Goal: Task Accomplishment & Management: Use online tool/utility

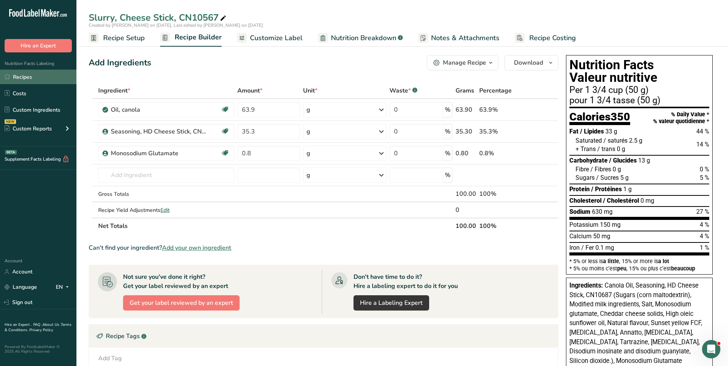
click at [27, 74] on link "Recipes" at bounding box center [38, 77] width 76 height 15
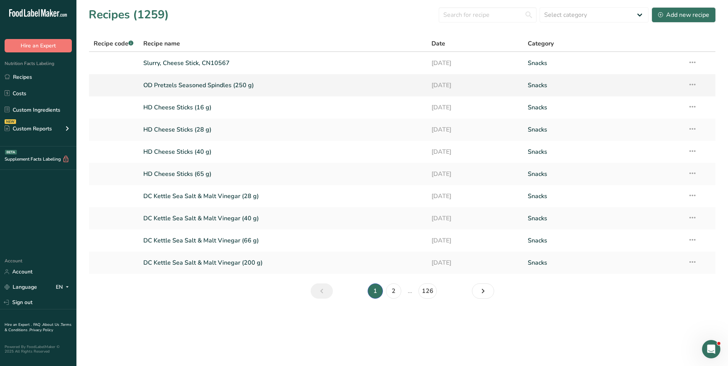
click at [202, 86] on link "OD Pretzels Seasoned Spindles (250 g)" at bounding box center [282, 85] width 279 height 16
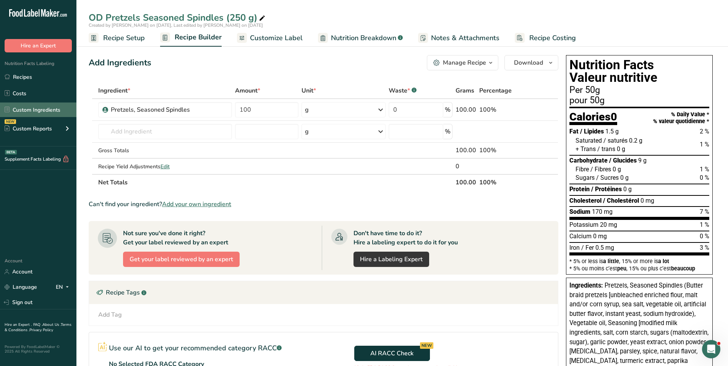
click at [20, 110] on link "Custom Ingredients" at bounding box center [38, 109] width 76 height 15
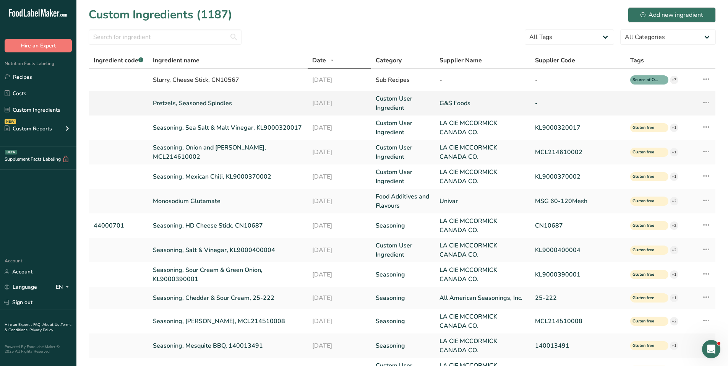
click at [198, 102] on link "Pretzels, Seasoned Spindles" at bounding box center [228, 103] width 150 height 9
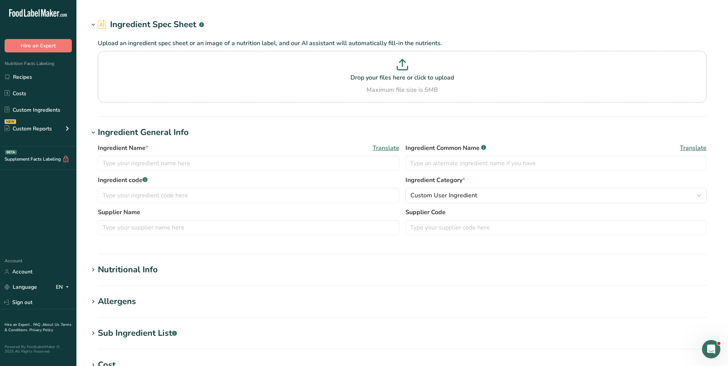
type input "Pretzels, Seasoned Spindles"
type input "G&S Foods"
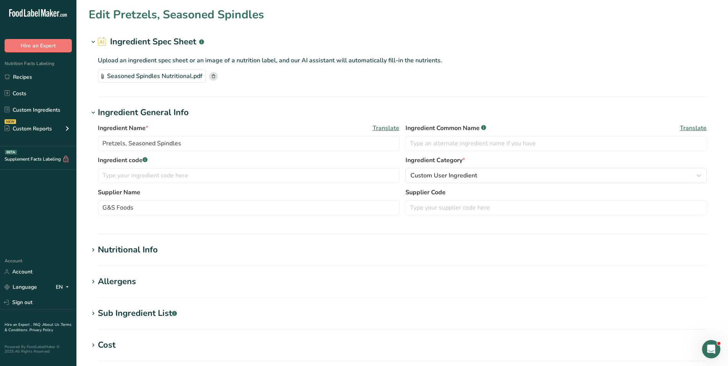
click at [140, 249] on div "Nutritional Info" at bounding box center [128, 249] width 60 height 13
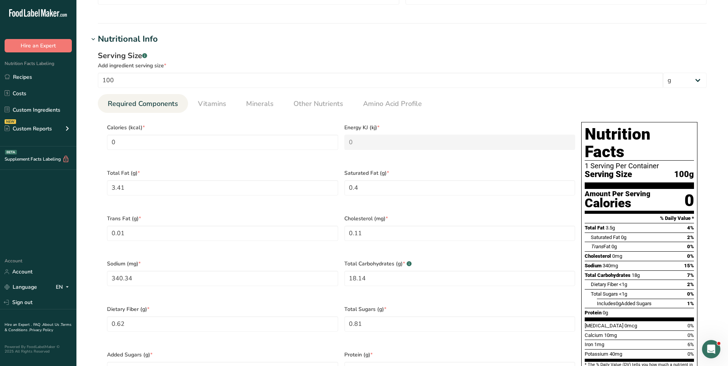
scroll to position [229, 0]
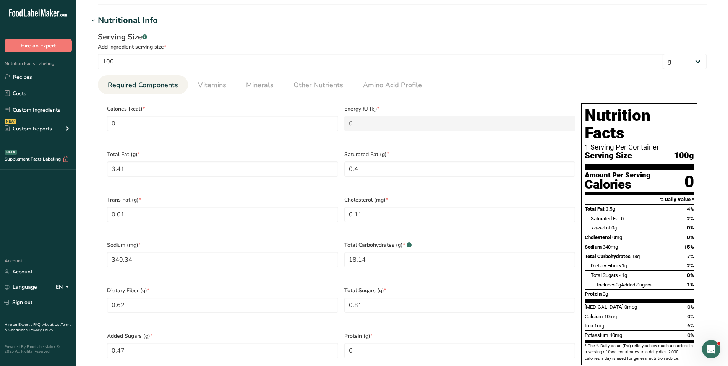
click at [434, 88] on ul "Required Components Vitamins Minerals Other Nutrients Amino Acid Profile" at bounding box center [402, 84] width 609 height 19
drag, startPoint x: 147, startPoint y: 122, endPoint x: 92, endPoint y: 125, distance: 55.9
click at [92, 125] on div "Serving Size .a-a{fill:#347362;}.b-a{fill:#fff;} Add ingredient serving size * …" at bounding box center [402, 205] width 627 height 356
type input "3"
type KJ "12.6"
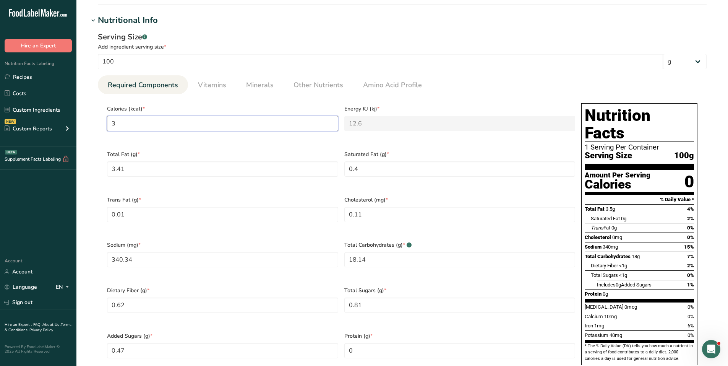
type input "38"
type KJ "159"
type input "387"
type KJ "1619.2"
type input "387.8"
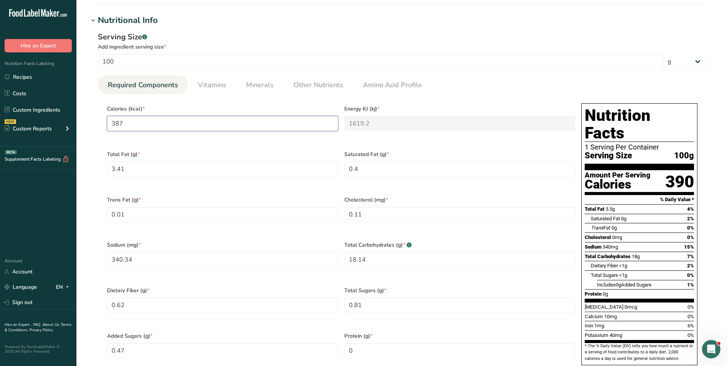
type KJ "1622.6"
type input "387.8"
click at [295, 141] on div "Calories (kcal) * 387.8" at bounding box center [222, 122] width 237 height 45
click at [434, 68] on input "100" at bounding box center [380, 61] width 565 height 15
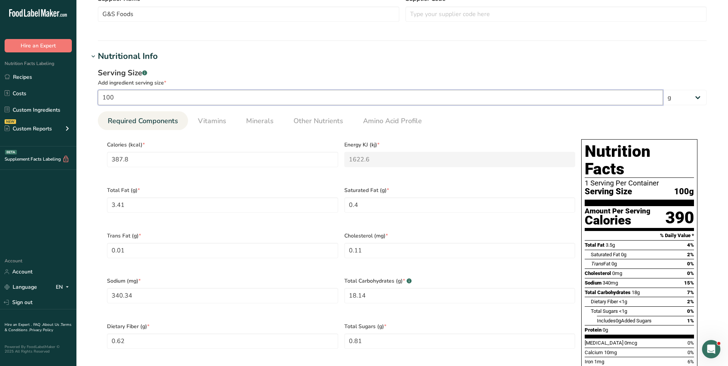
scroll to position [191, 0]
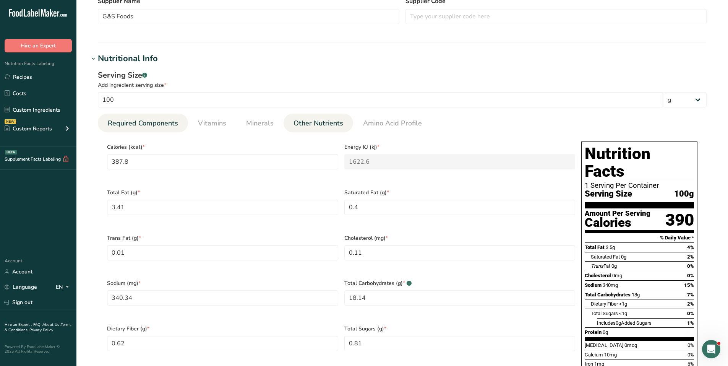
click at [311, 125] on span "Other Nutrients" at bounding box center [318, 123] width 50 height 10
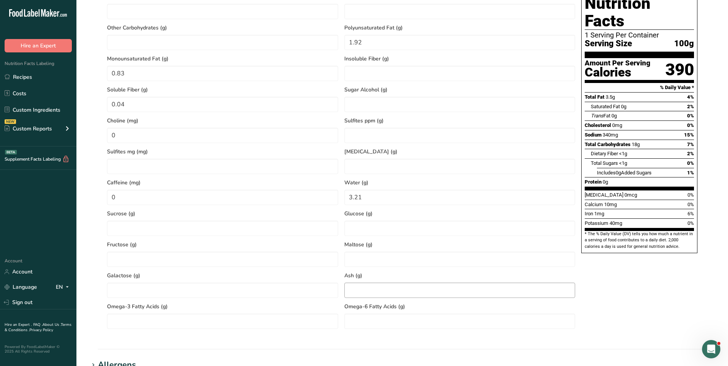
scroll to position [344, 0]
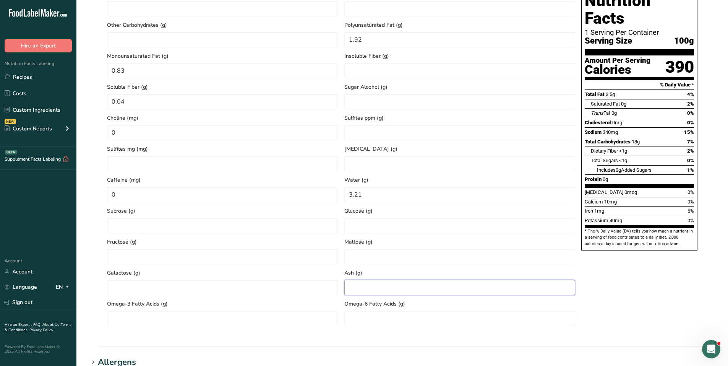
click at [359, 284] on input "number" at bounding box center [459, 287] width 231 height 15
type input "3.2"
click at [434, 137] on ppm "number" at bounding box center [459, 132] width 231 height 15
drag, startPoint x: 391, startPoint y: 191, endPoint x: 349, endPoint y: 193, distance: 42.1
click at [349, 193] on input "3.21" at bounding box center [459, 194] width 231 height 15
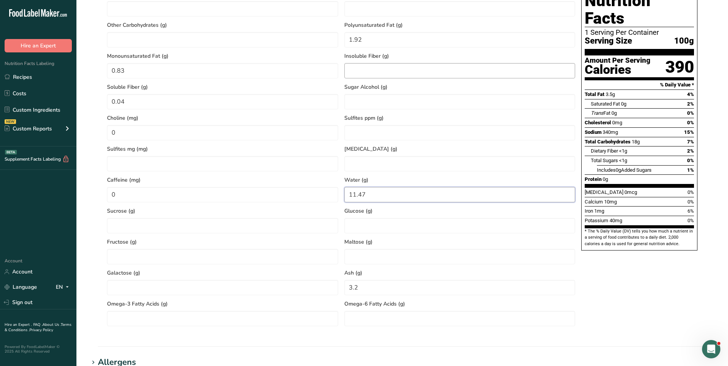
type input "11.47"
click at [434, 69] on Fiber "number" at bounding box center [459, 70] width 231 height 15
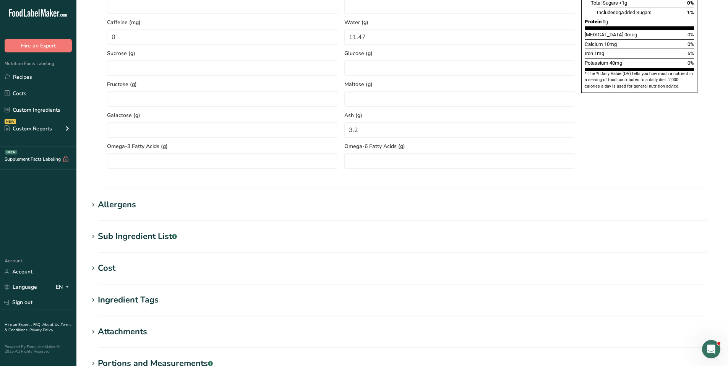
scroll to position [607, 0]
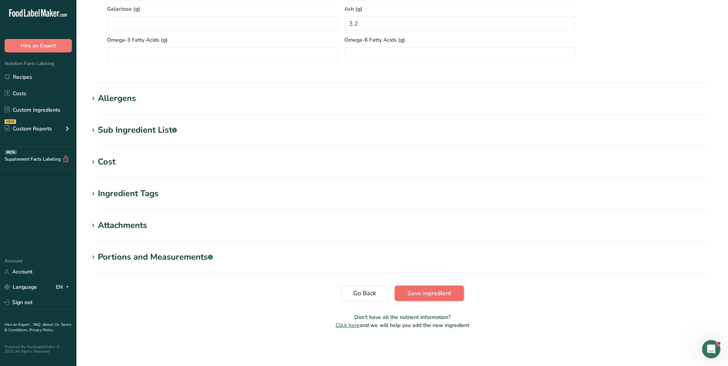
click at [434, 298] on button "Save ingredient" at bounding box center [429, 292] width 69 height 15
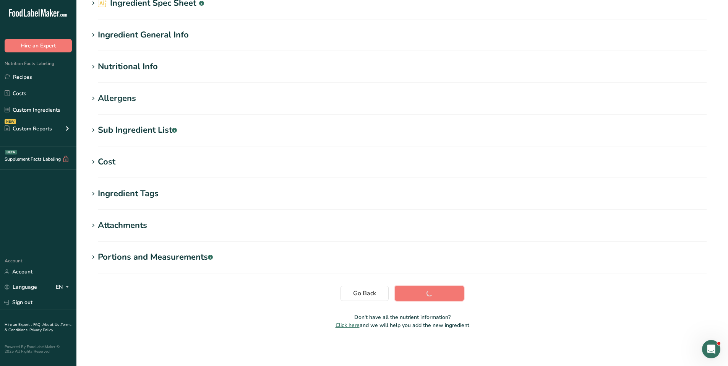
scroll to position [39, 0]
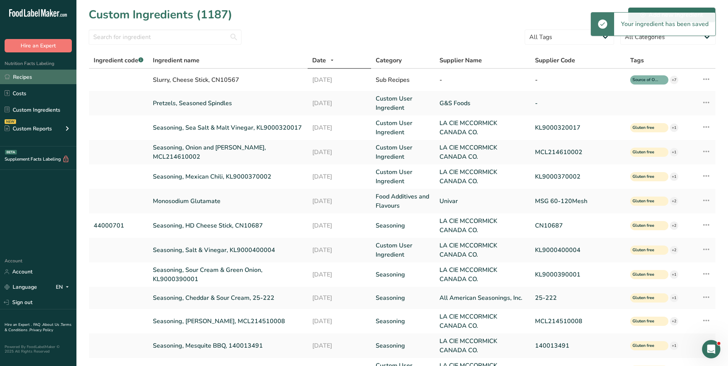
click at [33, 77] on link "Recipes" at bounding box center [38, 77] width 76 height 15
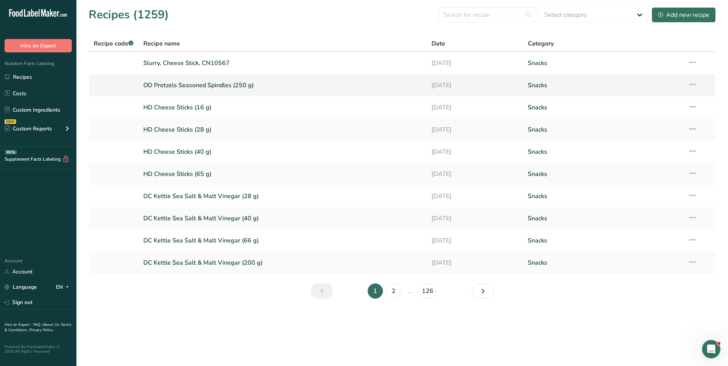
click at [187, 86] on link "OD Pretzels Seasoned Spindles (250 g)" at bounding box center [282, 85] width 279 height 16
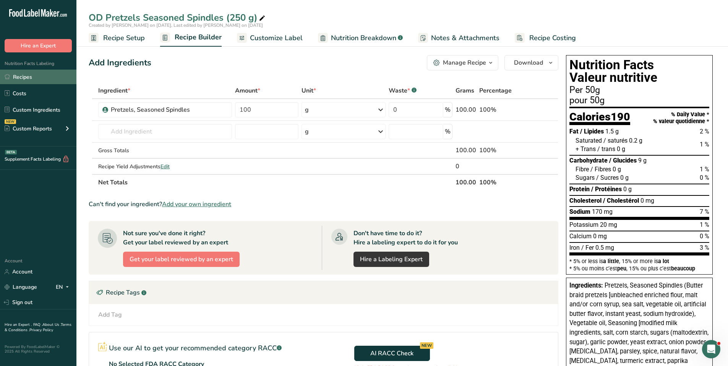
click at [34, 78] on link "Recipes" at bounding box center [38, 77] width 76 height 15
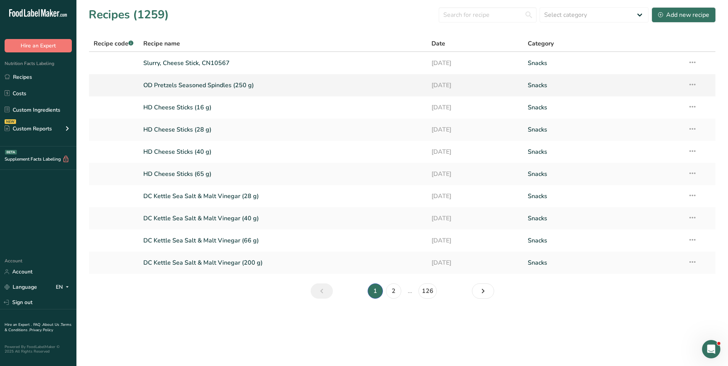
click at [210, 88] on link "OD Pretzels Seasoned Spindles (250 g)" at bounding box center [282, 85] width 279 height 16
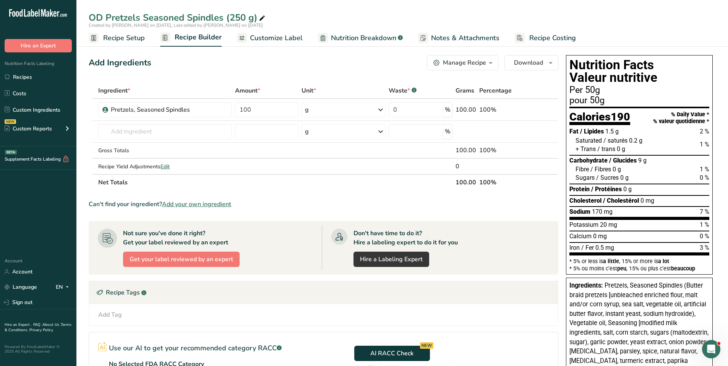
click at [265, 34] on span "Customize Label" at bounding box center [276, 38] width 53 height 10
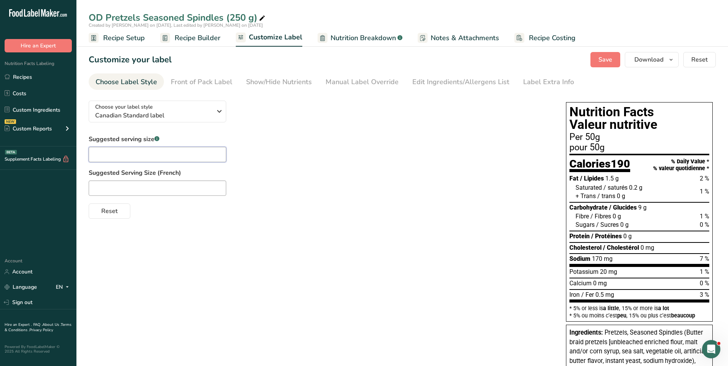
click at [150, 155] on input "text" at bounding box center [158, 154] width 138 height 15
type input "1 cup"
click at [112, 188] on input "text" at bounding box center [158, 187] width 138 height 15
type input "1 tasse"
click at [216, 84] on div "Front of Pack Label" at bounding box center [202, 82] width 62 height 10
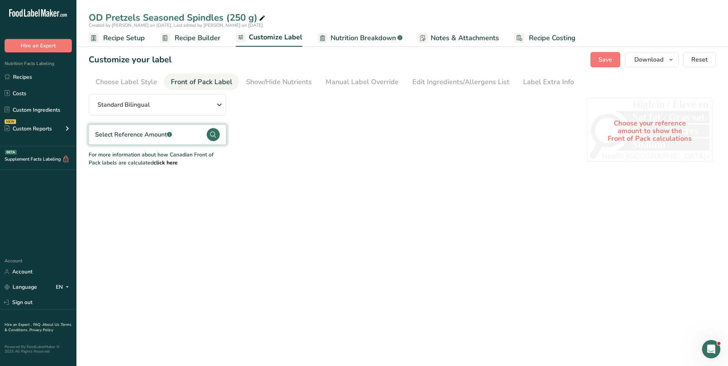
click at [214, 136] on icon at bounding box center [213, 134] width 6 height 6
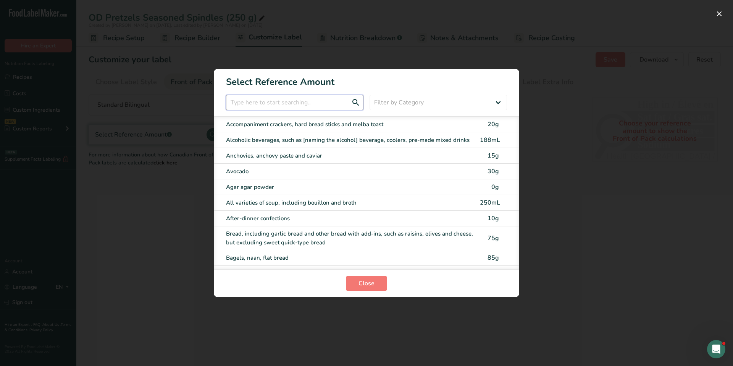
click at [282, 107] on input "FOP Category Selection Modal" at bounding box center [295, 102] width 138 height 15
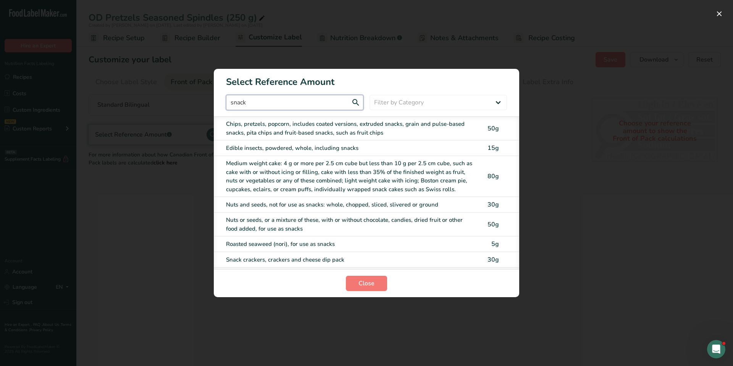
type input "snack"
click at [327, 128] on div "Chips, pretzels, popcorn, includes coated versions, extruded snacks, grain and …" at bounding box center [350, 128] width 249 height 17
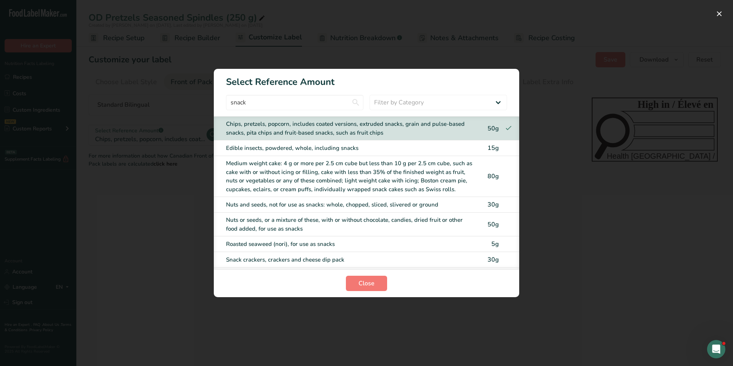
click at [362, 291] on section "Close" at bounding box center [367, 283] width 306 height 28
click at [365, 284] on span "Close" at bounding box center [367, 282] width 16 height 9
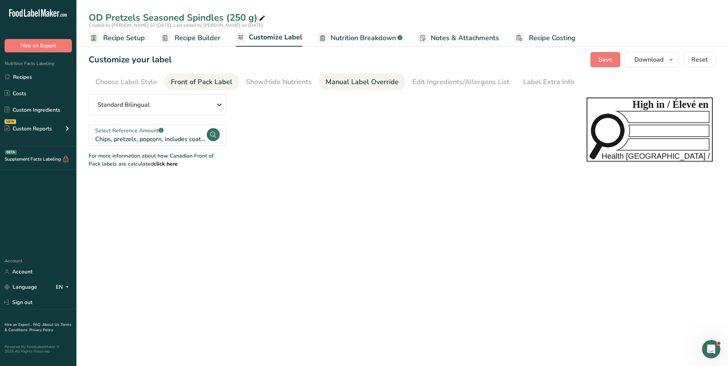
click at [364, 81] on div "Manual Label Override" at bounding box center [361, 82] width 73 height 10
type input "Per 1 cup (50g)"
type input "pour 1 tasse (50g)"
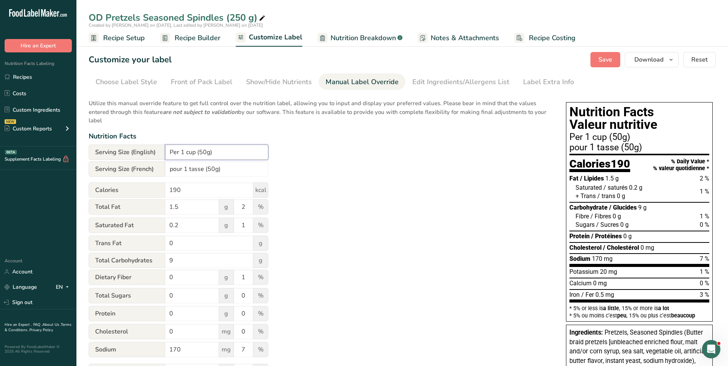
click at [206, 152] on input "Per 1 cup (50g)" at bounding box center [216, 151] width 103 height 15
type input "Per 1 cup (50 g)"
click at [214, 170] on input "pour 1 tasse (50g)" at bounding box center [216, 168] width 103 height 15
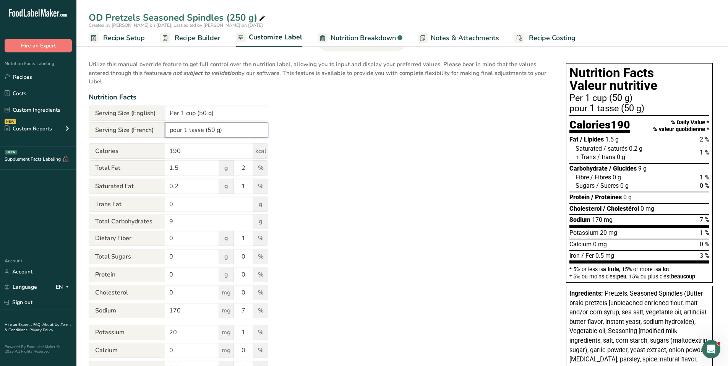
scroll to position [38, 0]
type input "pour 1 tasse (50 g)"
click at [125, 35] on span "Recipe Setup" at bounding box center [124, 38] width 42 height 10
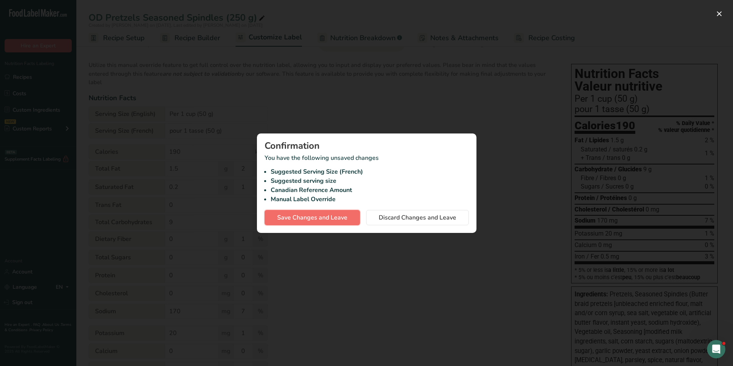
click at [308, 212] on button "Save Changes and Leave" at bounding box center [312, 217] width 95 height 15
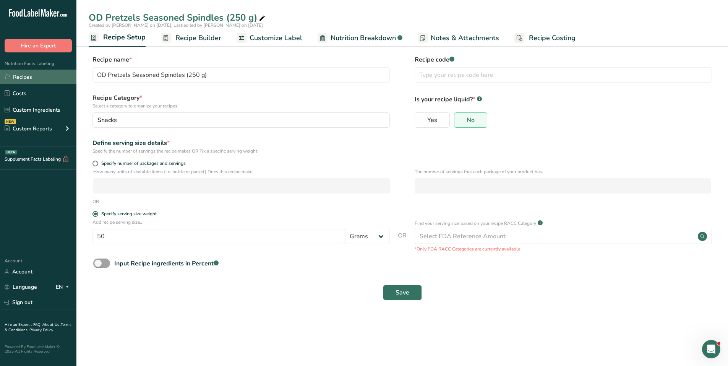
click at [32, 77] on link "Recipes" at bounding box center [38, 77] width 76 height 15
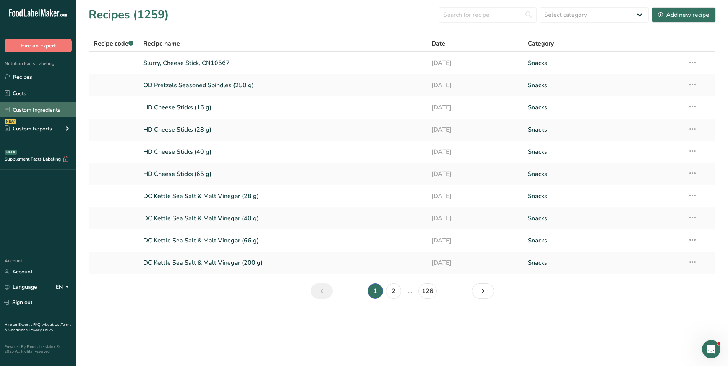
click at [51, 113] on link "Custom Ingredients" at bounding box center [38, 109] width 76 height 15
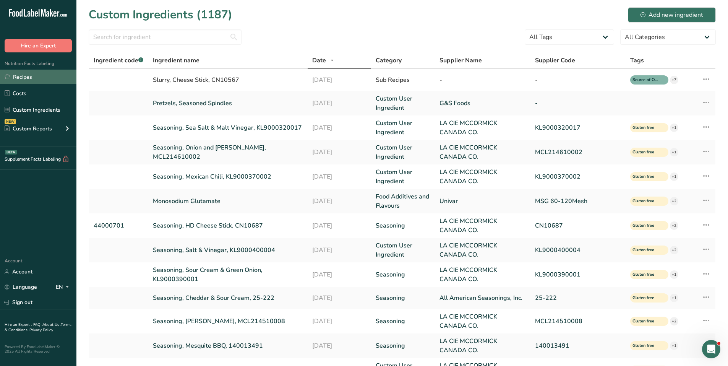
click at [28, 77] on link "Recipes" at bounding box center [38, 77] width 76 height 15
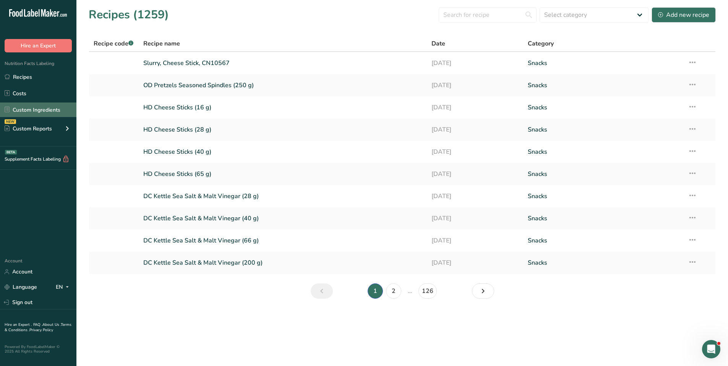
click at [32, 112] on link "Custom Ingredients" at bounding box center [38, 109] width 76 height 15
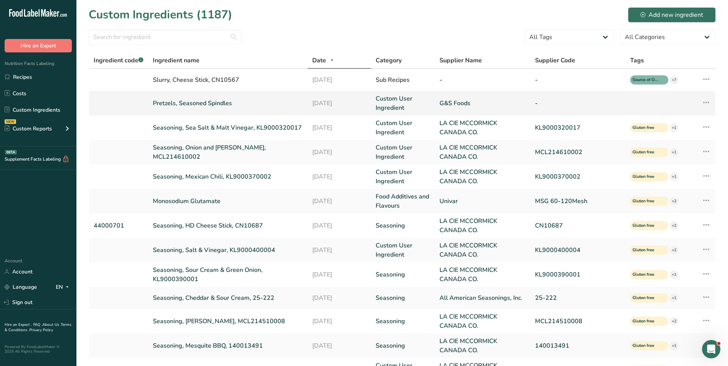
click at [201, 102] on link "Pretzels, Seasoned Spindles" at bounding box center [228, 103] width 150 height 9
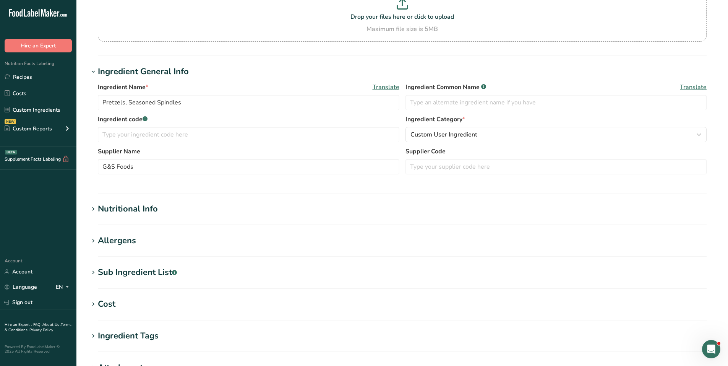
scroll to position [191, 0]
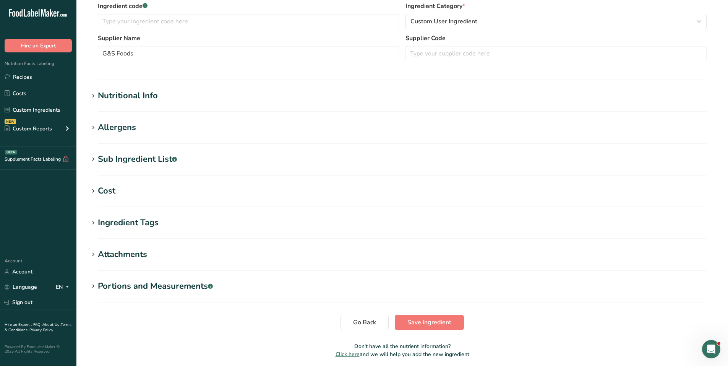
click at [120, 94] on div "Nutritional Info" at bounding box center [128, 95] width 60 height 13
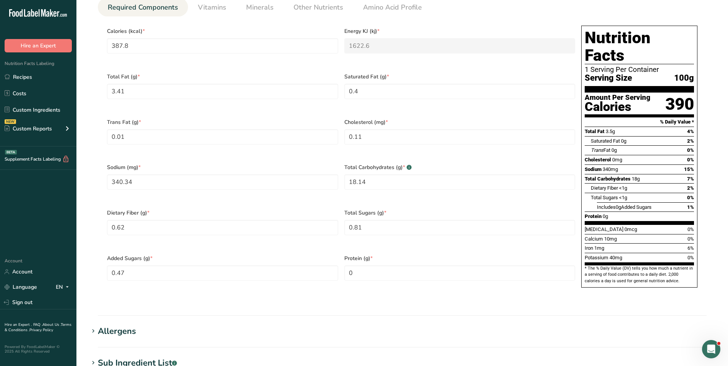
scroll to position [306, 0]
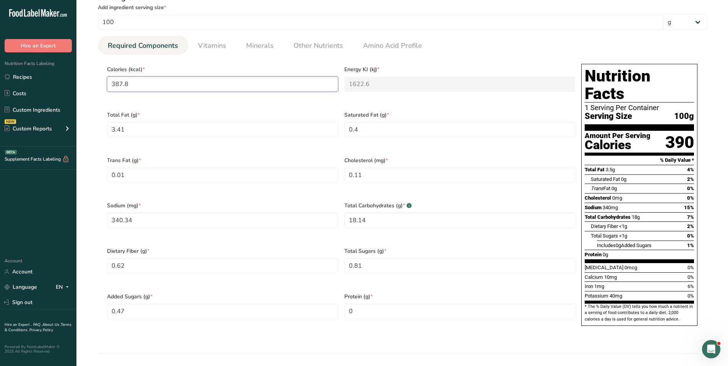
drag, startPoint x: 139, startPoint y: 78, endPoint x: 135, endPoint y: 79, distance: 4.3
click at [135, 79] on input "387.8" at bounding box center [222, 83] width 231 height 15
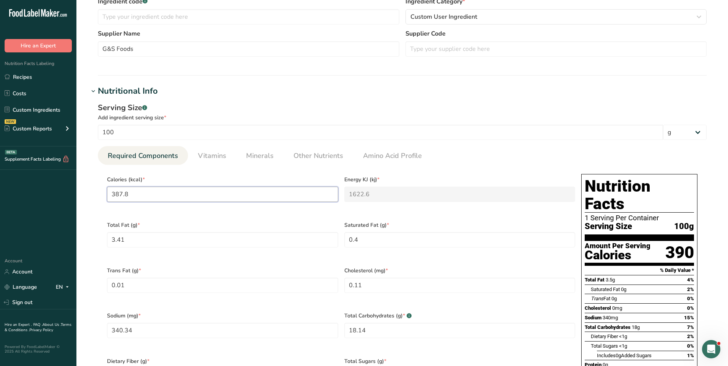
scroll to position [191, 0]
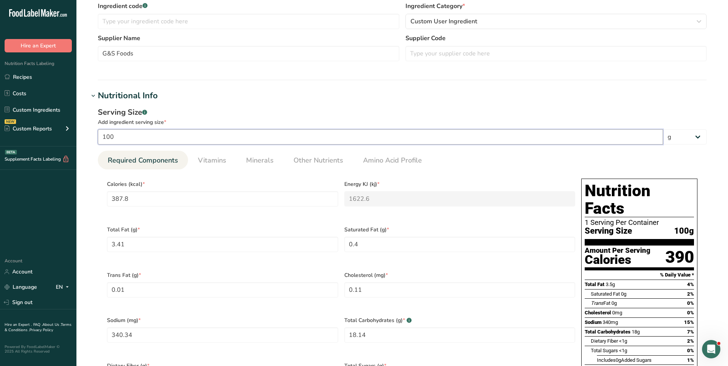
drag, startPoint x: 129, startPoint y: 139, endPoint x: 80, endPoint y: 138, distance: 48.9
click at [80, 138] on section "Edit Pretzels, Seasoned Spindles Ingredient Spec Sheet .a-a{fill:#347362;}.b-a{…" at bounding box center [401, 268] width 651 height 918
type input "2"
type input "7.756"
type KJ "32.452"
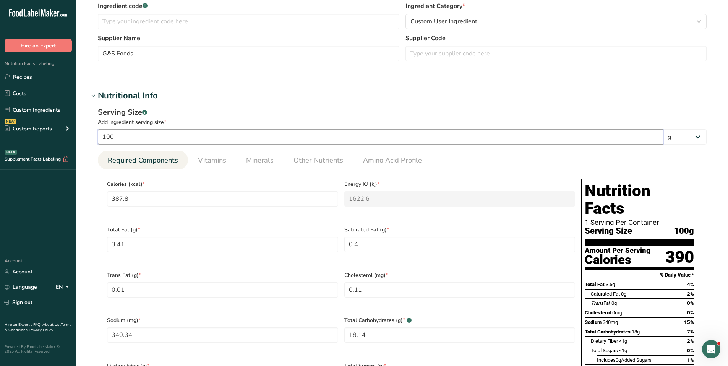
type Fat "0.0682"
type Fat "0.008"
type Fat "0.0002"
type input "0.0022"
type input "6.8068"
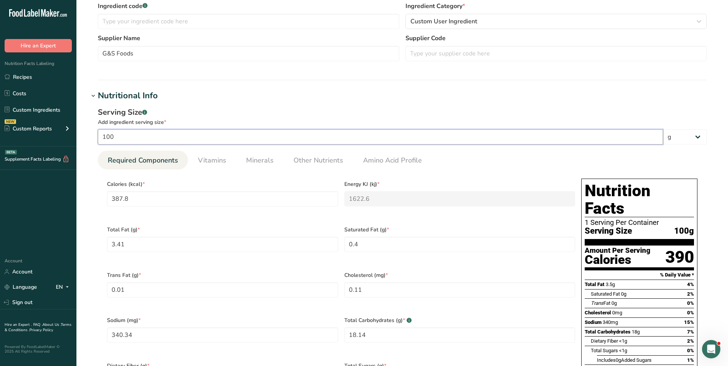
type Carbohydrates "0.3628"
type Fiber "0.0124"
type Sugars "0.0162"
type Sugars "0.0094"
type input "28"
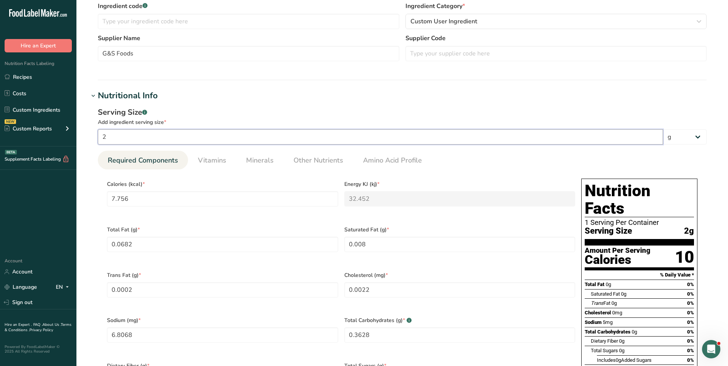
type input "108.584"
type KJ "454.328"
type Fat "0.9548"
type Fat "0.112"
type Fat "0.0028"
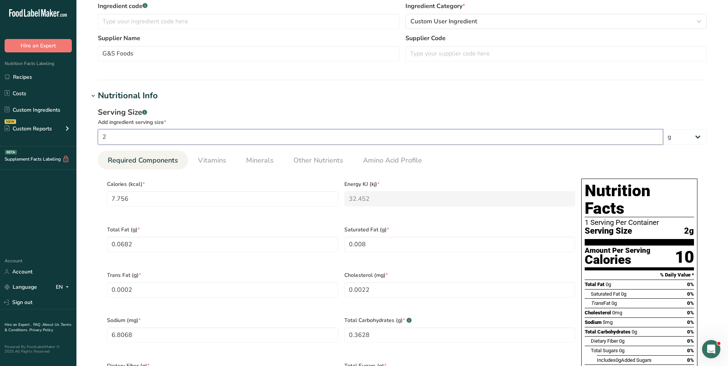
type input "0.0308"
type input "95.2952"
type Carbohydrates "5.0792"
type Fiber "0.1736"
type Sugars "0.2268"
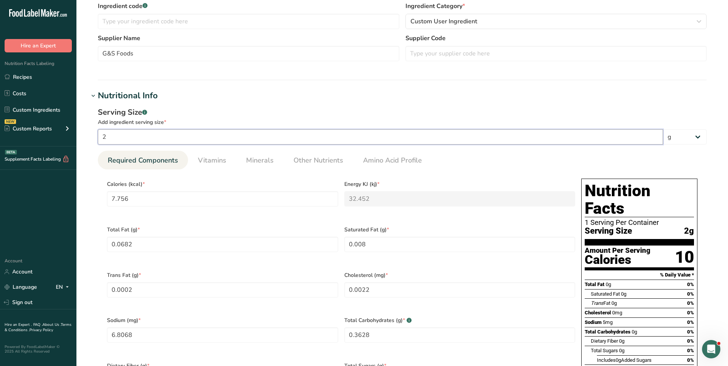
type Sugars "0.1316"
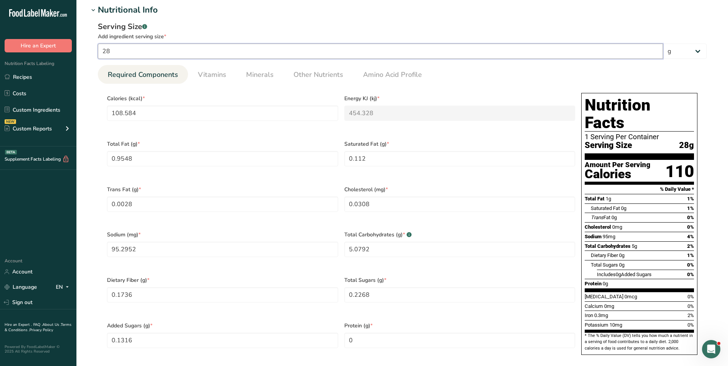
scroll to position [267, 0]
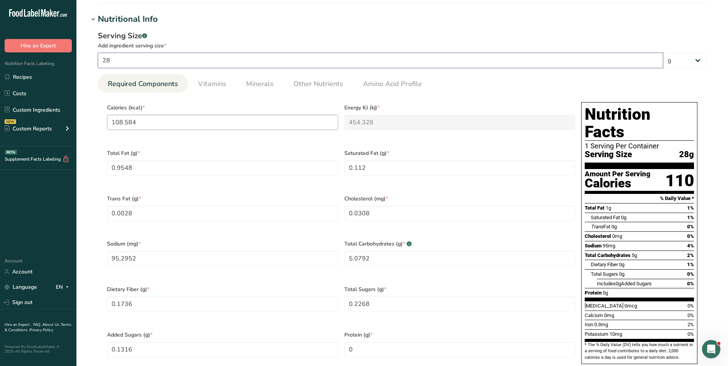
type input "28"
drag, startPoint x: 153, startPoint y: 116, endPoint x: 42, endPoint y: 120, distance: 111.3
click at [42, 120] on div ".a-20{fill:#fff;} Hire an Expert Nutrition Facts Labeling Recipes Costs Custom …" at bounding box center [364, 204] width 728 height 942
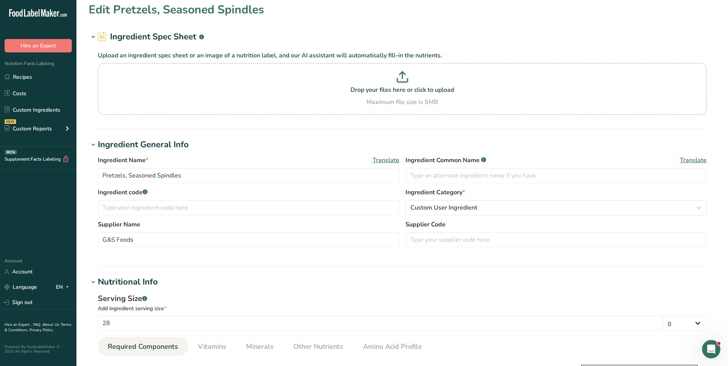
scroll to position [0, 0]
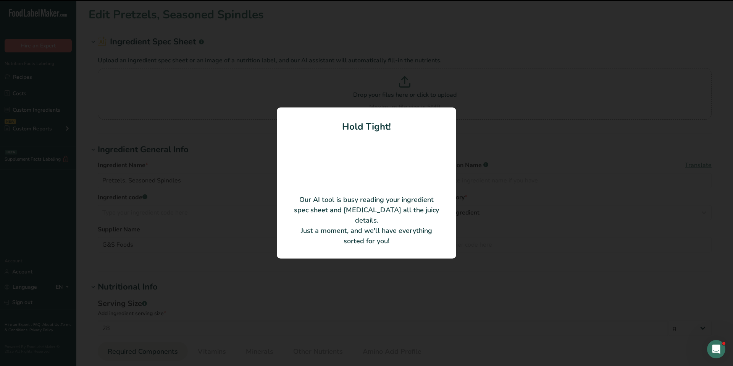
type input "Butter Braid Pretzels (unbleached enriched flour (wheat flour, [MEDICAL_DATA], …"
type input "110"
type KJ "454.32"
type Fat "3.41"
type Fat "0.4"
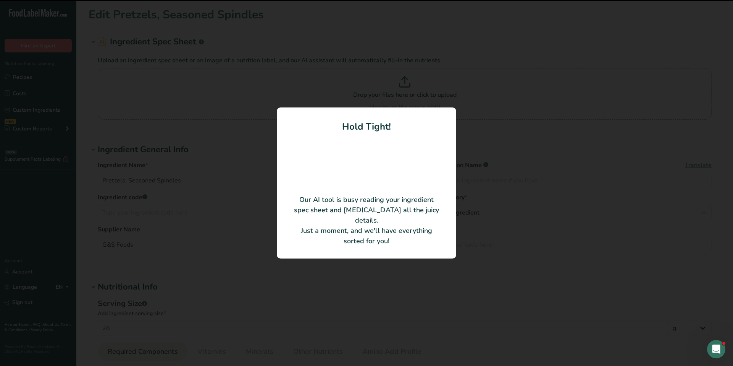
type Fat "0.01"
type input "0.11"
type input "340.34"
type Carbohydrates "18.14"
type Fiber "0.62"
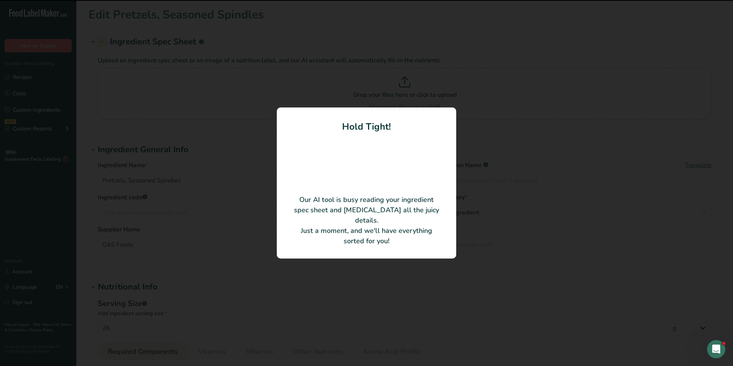
type Sugars "0.81"
type Sugars "0.47"
type input "1.82"
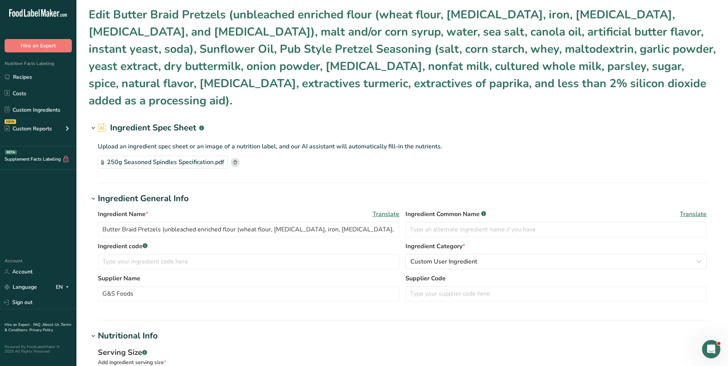
click at [265, 33] on h1 "Edit Butter Braid Pretzels (unbleached enriched flour (wheat flour, [MEDICAL_DA…" at bounding box center [402, 57] width 627 height 103
click at [259, 54] on h1 "Edit Butter Braid Pretzels (unbleached enriched flour (wheat flour, [MEDICAL_DA…" at bounding box center [402, 57] width 627 height 103
click at [211, 40] on h1 "Edit Butter Braid Pretzels (unbleached enriched flour (wheat flour, [MEDICAL_DA…" at bounding box center [402, 57] width 627 height 103
click at [213, 40] on h1 "Edit Butter Braid Pretzels (unbleached enriched flour (wheat flour, [MEDICAL_DA…" at bounding box center [402, 57] width 627 height 103
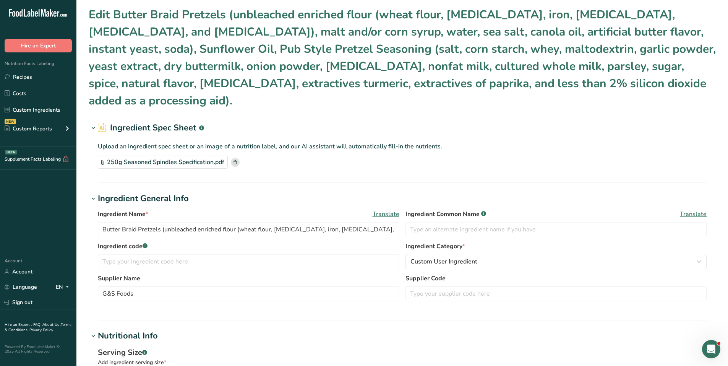
click at [265, 68] on h1 "Edit Butter Braid Pretzels (unbleached enriched flour (wheat flour, [MEDICAL_DA…" at bounding box center [402, 57] width 627 height 103
drag, startPoint x: 267, startPoint y: 69, endPoint x: 428, endPoint y: 85, distance: 162.0
click at [271, 70] on h1 "Edit Butter Braid Pretzels (unbleached enriched flour (wheat flour, [MEDICAL_DA…" at bounding box center [402, 57] width 627 height 103
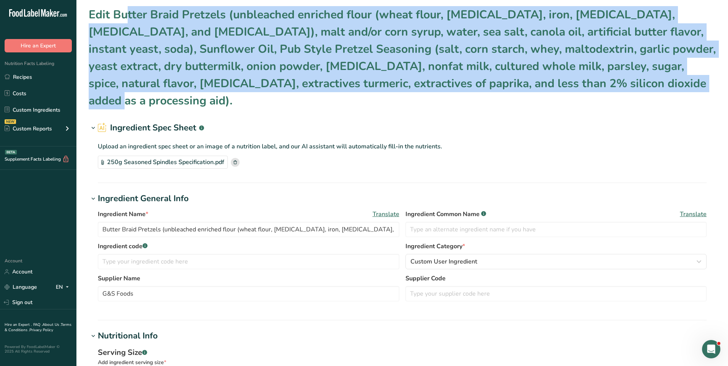
drag, startPoint x: 586, startPoint y: 85, endPoint x: 89, endPoint y: 19, distance: 501.4
click at [89, 19] on h1 "Edit Butter Braid Pretzels (unbleached enriched flour (wheat flour, [MEDICAL_DA…" at bounding box center [402, 57] width 627 height 103
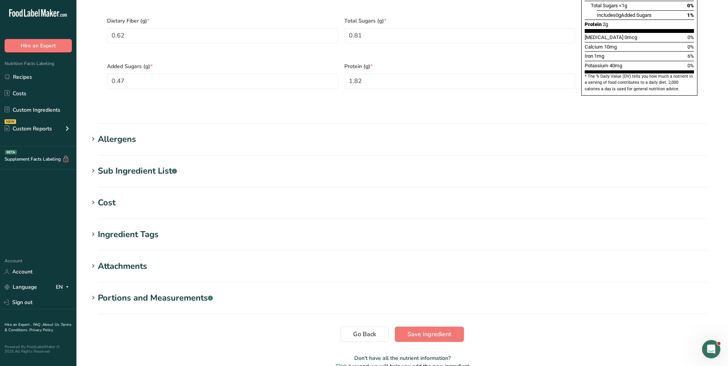
scroll to position [591, 0]
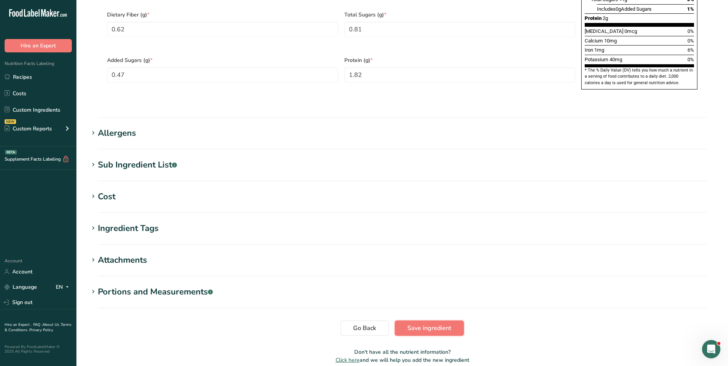
click at [434, 323] on span "Save ingredient" at bounding box center [429, 327] width 44 height 9
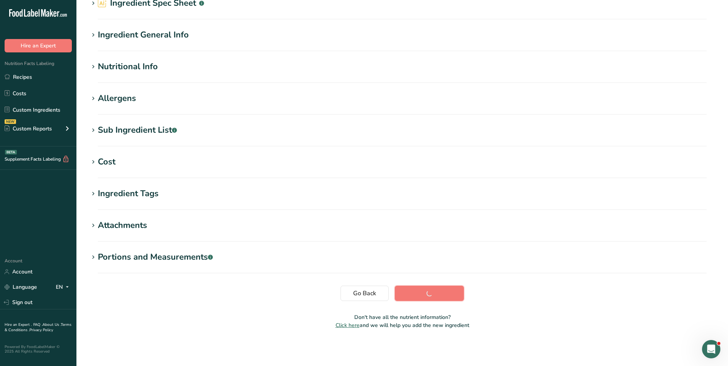
scroll to position [107, 0]
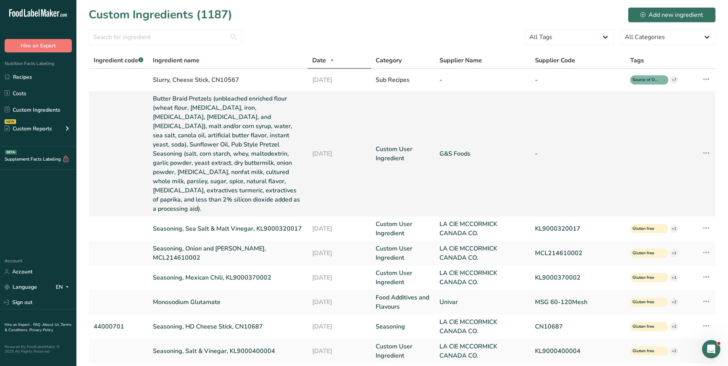
click at [191, 129] on link "Butter Braid Pretzels (unbleached enriched flour (wheat flour, [MEDICAL_DATA], …" at bounding box center [228, 153] width 150 height 119
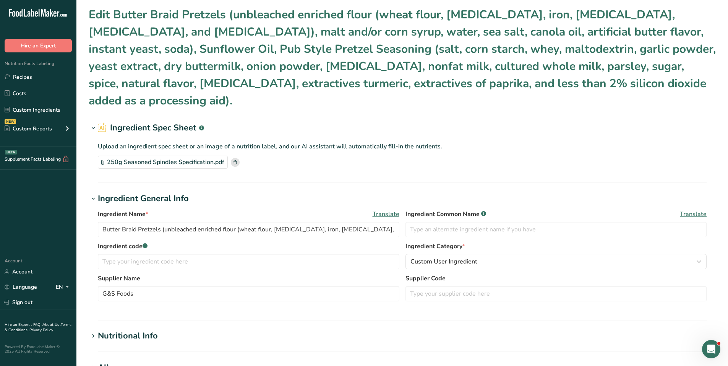
click at [375, 77] on h1 "Edit Butter Braid Pretzels (unbleached enriched flour (wheat flour, [MEDICAL_DA…" at bounding box center [402, 57] width 627 height 103
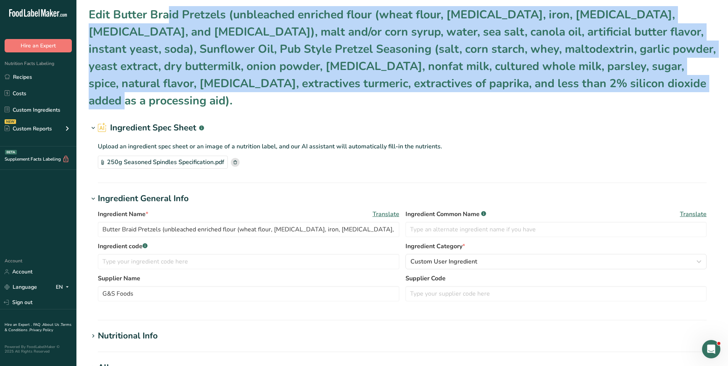
drag, startPoint x: 577, startPoint y: 86, endPoint x: 129, endPoint y: 21, distance: 452.3
click at [129, 21] on h1 "Edit Butter Braid Pretzels (unbleached enriched flour (wheat flour, [MEDICAL_DA…" at bounding box center [402, 57] width 627 height 103
click at [282, 47] on h1 "Edit Butter Braid Pretzels (unbleached enriched flour (wheat flour, [MEDICAL_DA…" at bounding box center [402, 57] width 627 height 103
drag, startPoint x: 282, startPoint y: 46, endPoint x: 202, endPoint y: 36, distance: 80.5
click at [280, 46] on h1 "Edit Butter Braid Pretzels (unbleached enriched flour (wheat flour, [MEDICAL_DA…" at bounding box center [402, 57] width 627 height 103
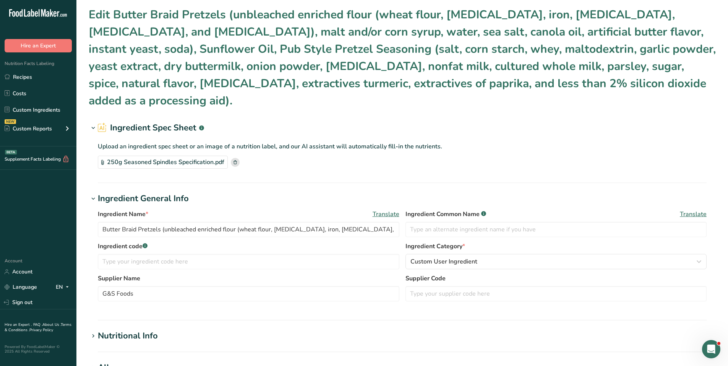
click at [90, 16] on h1 "Edit Butter Braid Pretzels (unbleached enriched flour (wheat flour, [MEDICAL_DA…" at bounding box center [402, 57] width 627 height 103
click at [94, 13] on h1 "Edit Butter Braid Pretzels (unbleached enriched flour (wheat flour, [MEDICAL_DA…" at bounding box center [402, 57] width 627 height 103
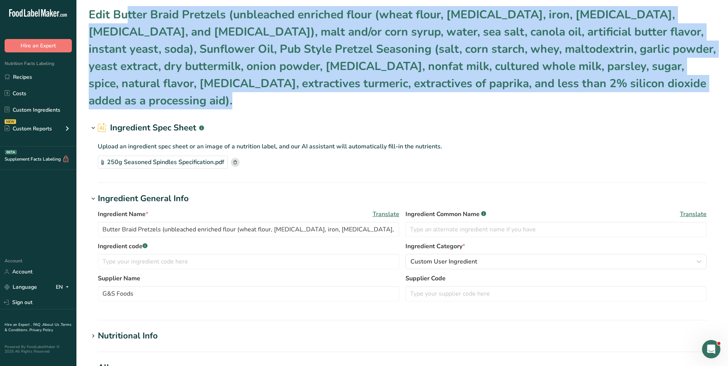
click at [94, 13] on h1 "Edit Butter Braid Pretzels (unbleached enriched flour (wheat flour, [MEDICAL_DA…" at bounding box center [402, 57] width 627 height 103
click at [99, 15] on h1 "Edit Butter Braid Pretzels (unbleached enriched flour (wheat flour, [MEDICAL_DA…" at bounding box center [402, 57] width 627 height 103
click at [337, 81] on h1 "Edit Butter Braid Pretzels (unbleached enriched flour (wheat flour, [MEDICAL_DA…" at bounding box center [402, 57] width 627 height 103
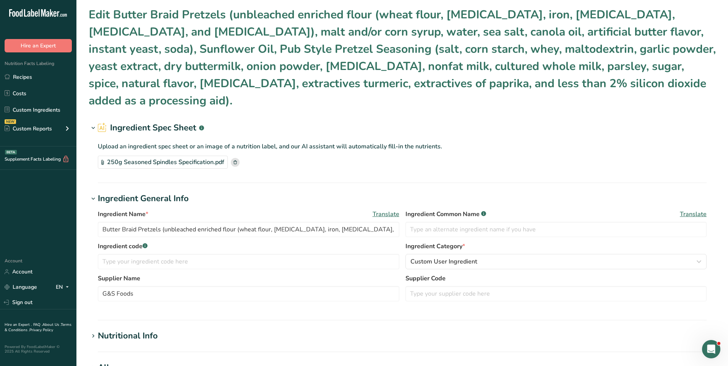
click at [434, 95] on section "Edit Butter Braid Pretzels (unbleached enriched flour (wheat flour, [MEDICAL_DA…" at bounding box center [401, 305] width 651 height 610
click at [434, 91] on h1 "Edit Butter Braid Pretzels (unbleached enriched flour (wheat flour, [MEDICAL_DA…" at bounding box center [402, 57] width 627 height 103
drag, startPoint x: 586, startPoint y: 87, endPoint x: 580, endPoint y: 83, distance: 7.9
click at [434, 86] on h1 "Edit Butter Braid Pretzels (unbleached enriched flour (wheat flour, [MEDICAL_DA…" at bounding box center [402, 57] width 627 height 103
click at [434, 82] on h1 "Edit Butter Braid Pretzels (unbleached enriched flour (wheat flour, [MEDICAL_DA…" at bounding box center [402, 57] width 627 height 103
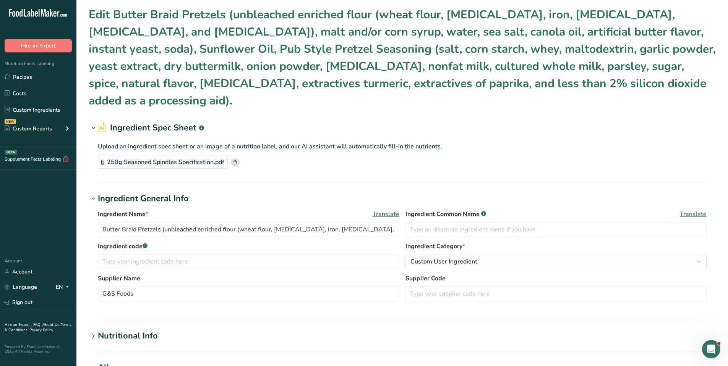
click at [93, 123] on icon at bounding box center [93, 128] width 7 height 11
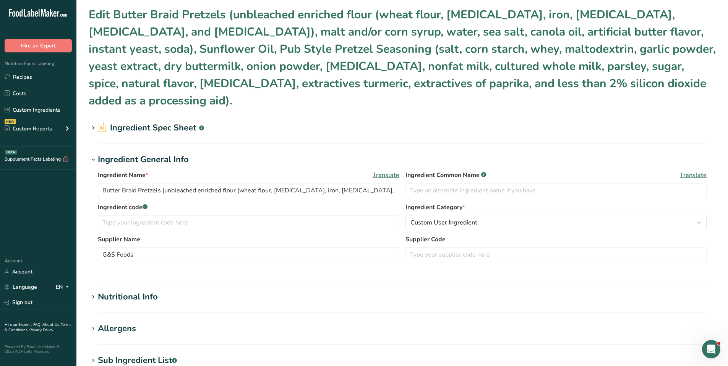
click at [93, 123] on icon at bounding box center [93, 128] width 7 height 11
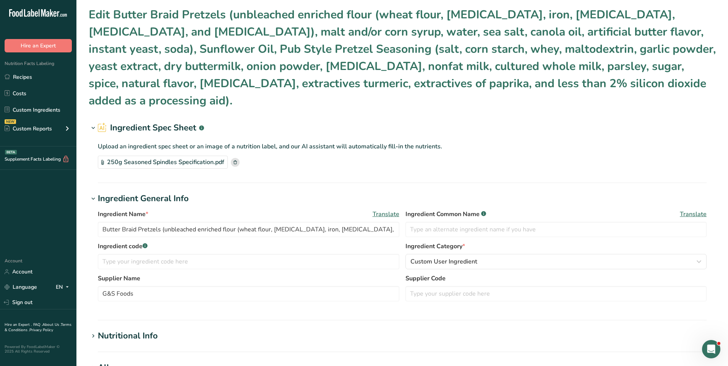
click at [368, 60] on h1 "Edit Butter Braid Pretzels (unbleached enriched flour (wheat flour, [MEDICAL_DA…" at bounding box center [402, 57] width 627 height 103
click at [368, 61] on h1 "Edit Butter Braid Pretzels (unbleached enriched flour (wheat flour, [MEDICAL_DA…" at bounding box center [402, 57] width 627 height 103
click at [369, 62] on h1 "Edit Butter Braid Pretzels (unbleached enriched flour (wheat flour, [MEDICAL_DA…" at bounding box center [402, 57] width 627 height 103
click at [385, 61] on h1 "Edit Butter Braid Pretzels (unbleached enriched flour (wheat flour, [MEDICAL_DA…" at bounding box center [402, 57] width 627 height 103
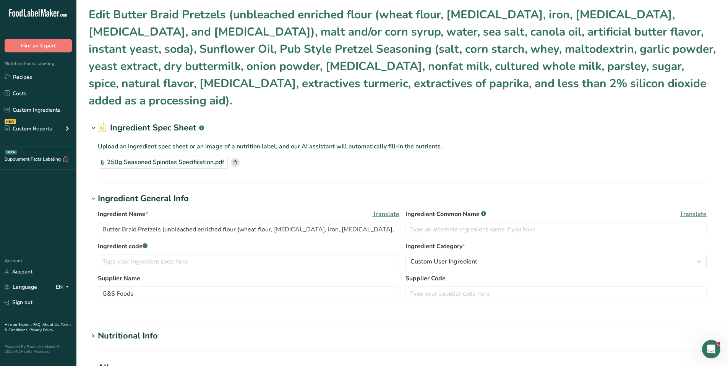
click at [434, 85] on h1 "Edit Butter Braid Pretzels (unbleached enriched flour (wheat flour, [MEDICAL_DA…" at bounding box center [402, 57] width 627 height 103
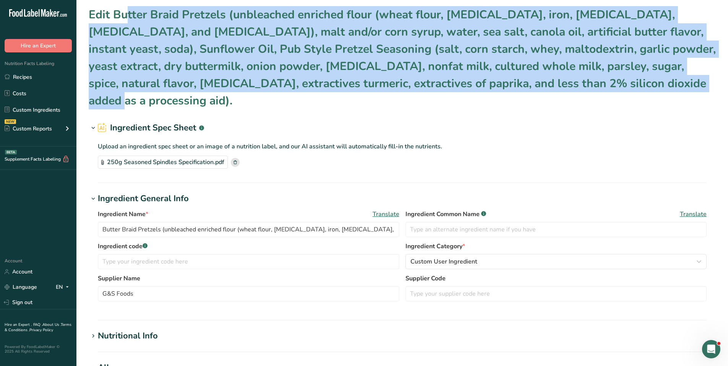
drag, startPoint x: 584, startPoint y: 83, endPoint x: 51, endPoint y: -12, distance: 541.7
click at [51, 0] on html ".a-20{fill:#fff;} Hire an Expert Nutrition Facts Labeling Recipes Costs Custom …" at bounding box center [364, 317] width 728 height 634
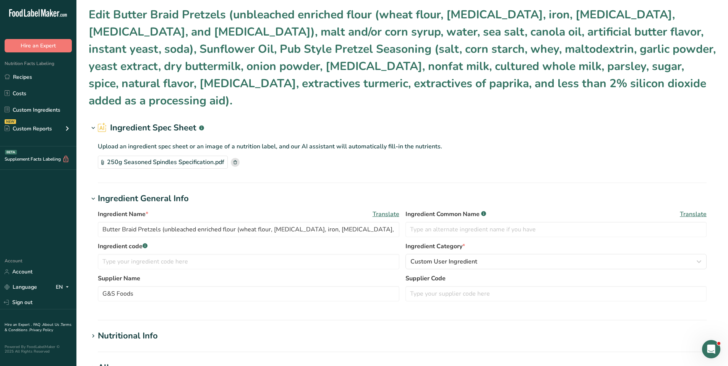
click at [122, 221] on div "Ingredient Name * Translate Butter Braid Pretzels (unbleached enriched flour (w…" at bounding box center [402, 225] width 609 height 32
drag, startPoint x: 103, startPoint y: 213, endPoint x: 560, endPoint y: 210, distance: 456.5
click at [434, 210] on div "Ingredient Name * Translate Butter Braid Pretzels (unbleached enriched flour (w…" at bounding box center [402, 225] width 609 height 32
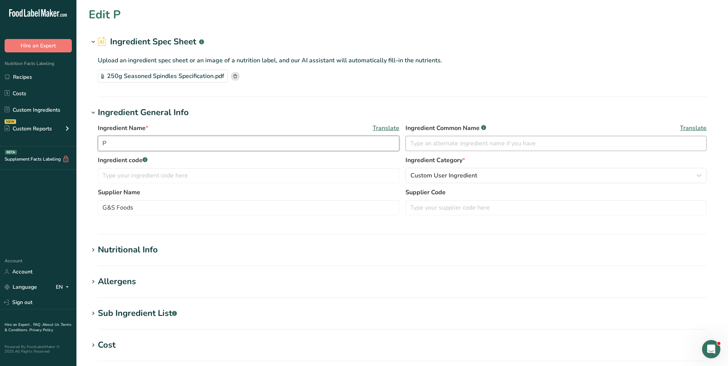
scroll to position [0, 0]
type input "Pretzels, Seasoned Spindles"
click at [271, 224] on section "Ingredient General Info Ingredient Name * Translate Pretzels, Seasoned Spindles…" at bounding box center [402, 170] width 627 height 128
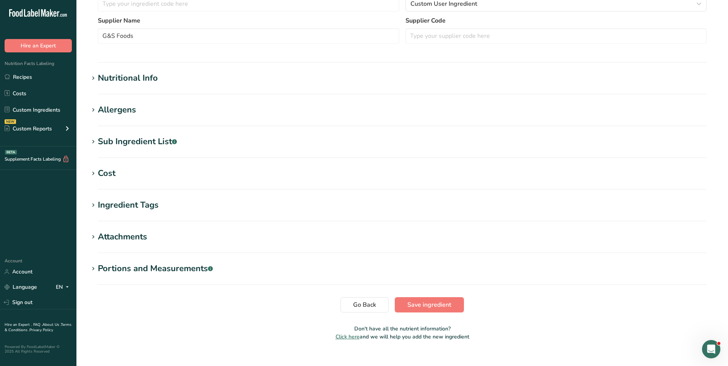
scroll to position [183, 0]
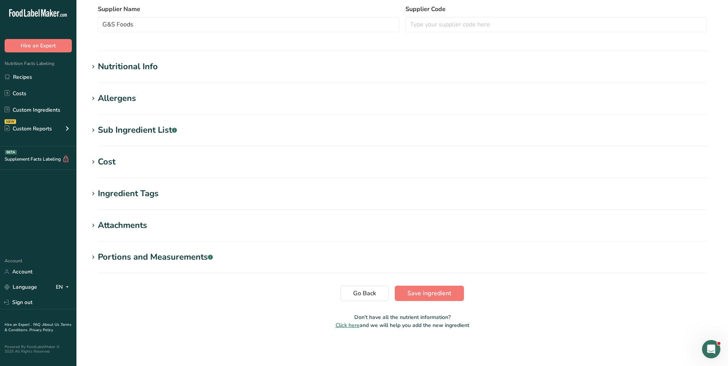
click at [119, 67] on div "Nutritional Info" at bounding box center [128, 66] width 60 height 13
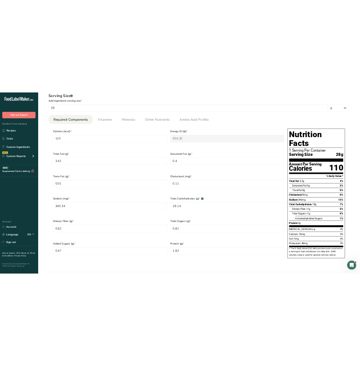
scroll to position [298, 0]
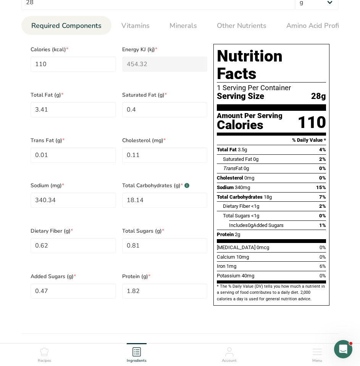
click at [358, 97] on section "Edit Pretzels, Seasoned Spindles Ingredient Spec Sheet .a-a{fill:#347362;}.b-a{…" at bounding box center [180, 147] width 360 height 890
drag, startPoint x: 39, startPoint y: 65, endPoint x: 61, endPoint y: 65, distance: 22.6
click at [61, 62] on input "110" at bounding box center [74, 64] width 86 height 15
type input "10"
type KJ "41.8"
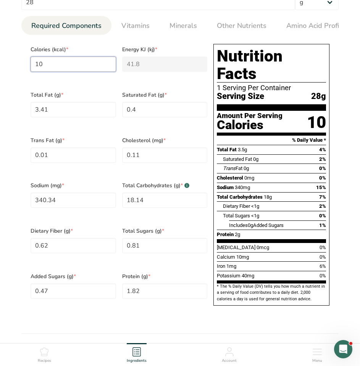
type input "108"
type KJ "451.9"
type input "108.5"
type KJ "454"
type input "108.59"
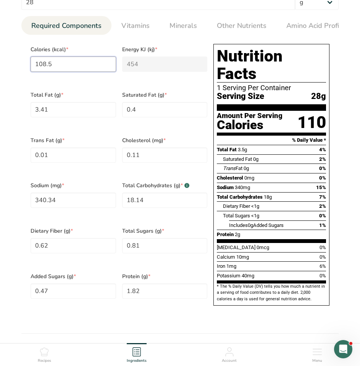
type KJ "454.3"
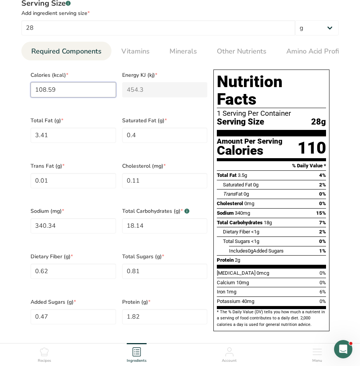
scroll to position [259, 0]
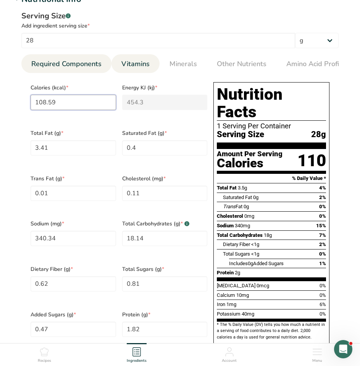
type input "108.59"
click at [135, 62] on span "Vitamins" at bounding box center [135, 64] width 28 height 10
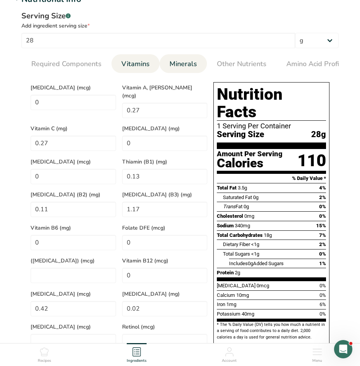
click at [175, 62] on span "Minerals" at bounding box center [184, 64] width 28 height 10
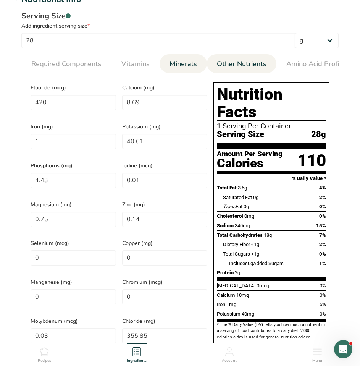
click at [231, 60] on span "Other Nutrients" at bounding box center [242, 64] width 50 height 10
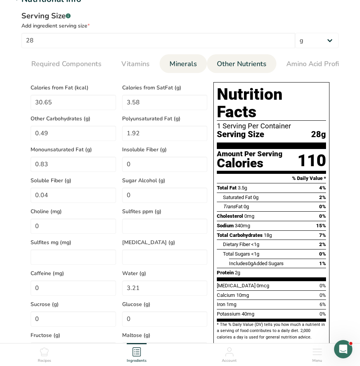
click at [180, 59] on span "Minerals" at bounding box center [184, 64] width 28 height 10
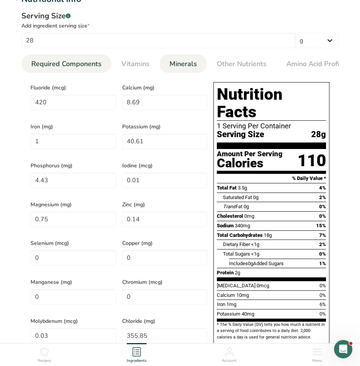
click at [83, 64] on span "Required Components" at bounding box center [66, 64] width 70 height 10
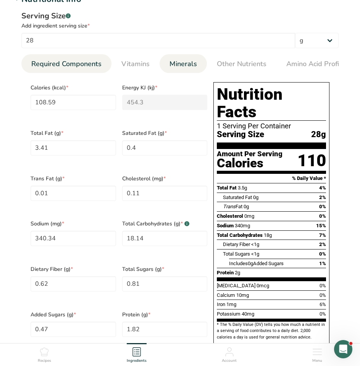
click at [186, 60] on span "Minerals" at bounding box center [184, 64] width 28 height 10
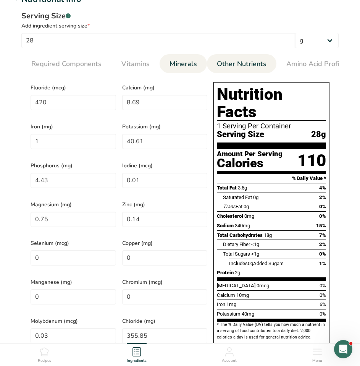
click at [272, 68] on li "Other Nutrients" at bounding box center [242, 63] width 70 height 19
click at [257, 65] on span "Other Nutrients" at bounding box center [242, 64] width 50 height 10
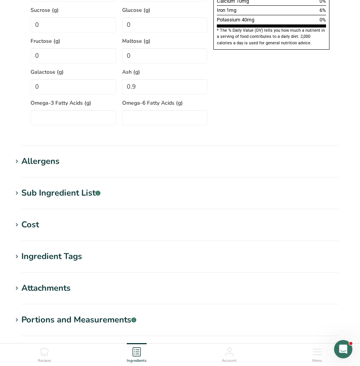
scroll to position [641, 0]
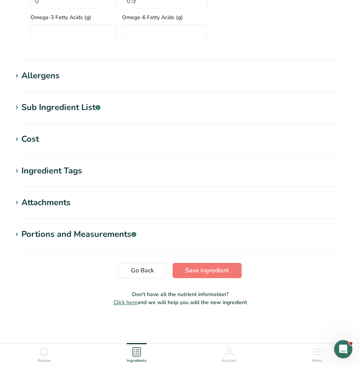
click at [37, 110] on div "Sub Ingredient List .a-a{fill:#347362;}.b-a{fill:#fff;}" at bounding box center [60, 107] width 79 height 13
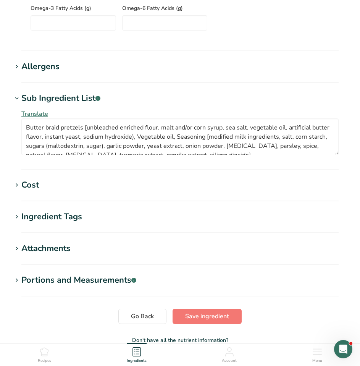
scroll to position [696, 0]
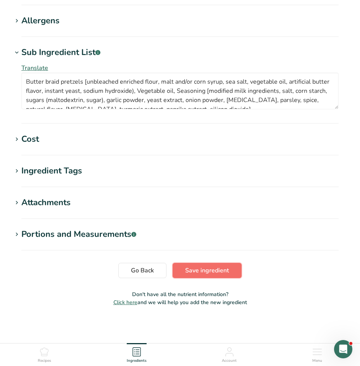
click at [203, 267] on span "Save ingredient" at bounding box center [207, 270] width 44 height 9
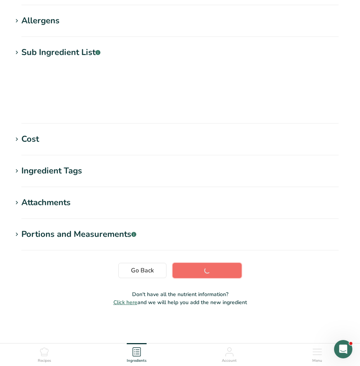
scroll to position [61, 0]
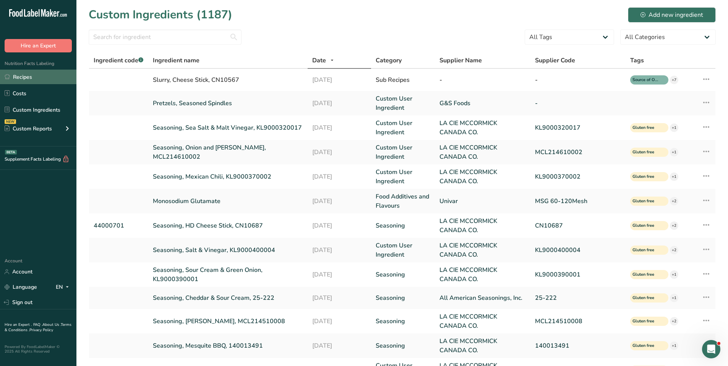
click at [32, 78] on link "Recipes" at bounding box center [38, 77] width 76 height 15
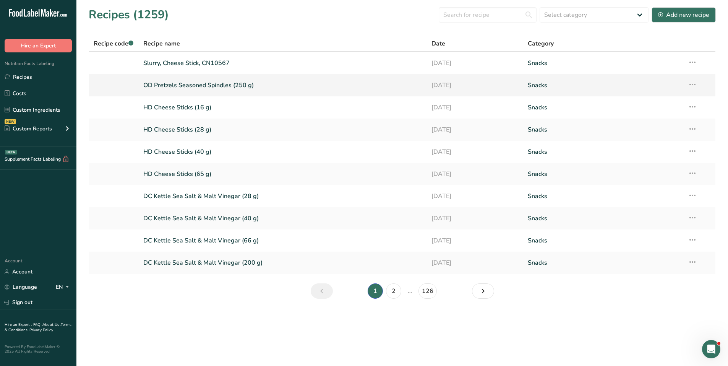
click at [197, 83] on link "OD Pretzels Seasoned Spindles (250 g)" at bounding box center [282, 85] width 279 height 16
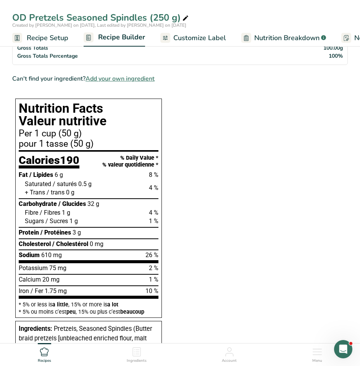
scroll to position [191, 0]
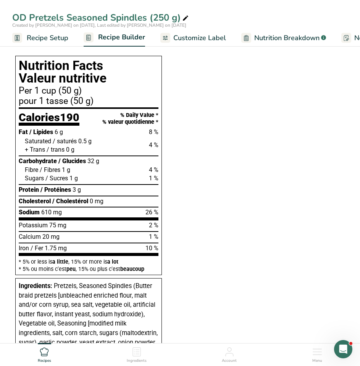
click at [285, 165] on section "Ingredients Pretzels, Seasoned Spindles i Amount 100 Unit g Weight Units g kg m…" at bounding box center [180, 359] width 336 height 934
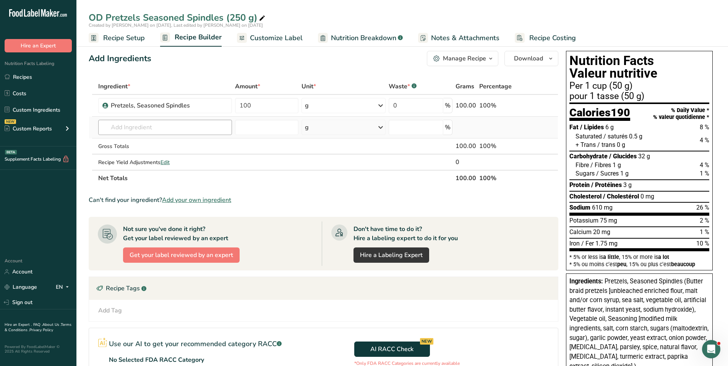
scroll to position [0, 0]
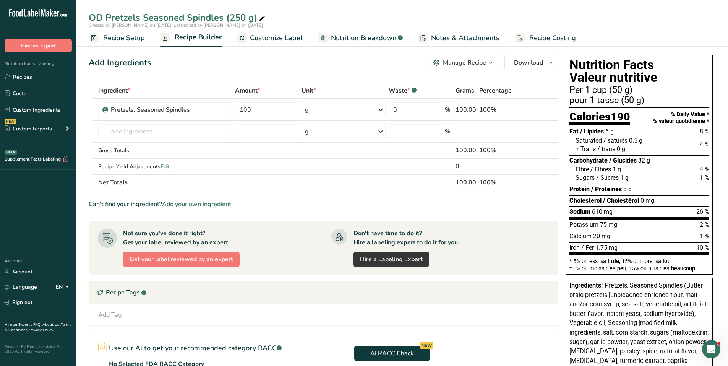
click at [270, 38] on span "Customize Label" at bounding box center [276, 38] width 53 height 10
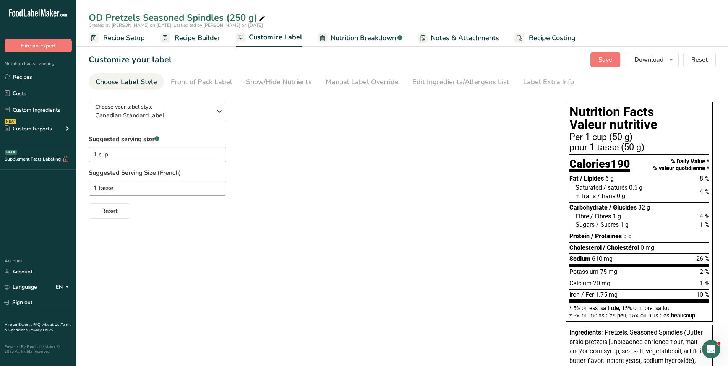
click at [189, 42] on span "Recipe Builder" at bounding box center [198, 38] width 46 height 10
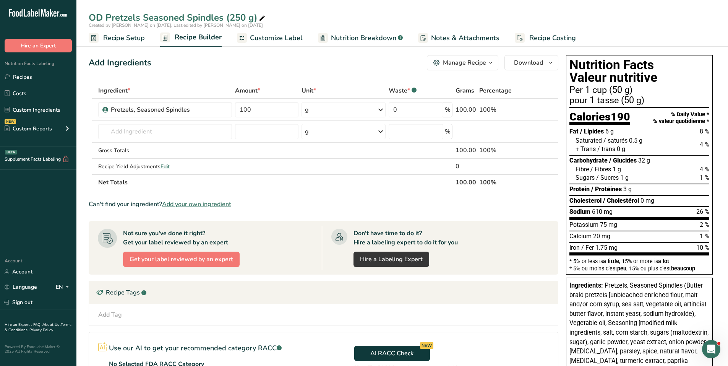
click at [246, 42] on link "Customize Label" at bounding box center [270, 37] width 66 height 17
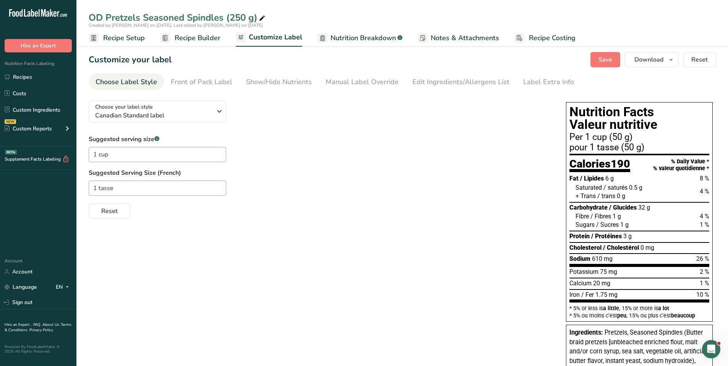
click at [177, 44] on link "Recipe Builder" at bounding box center [190, 37] width 60 height 17
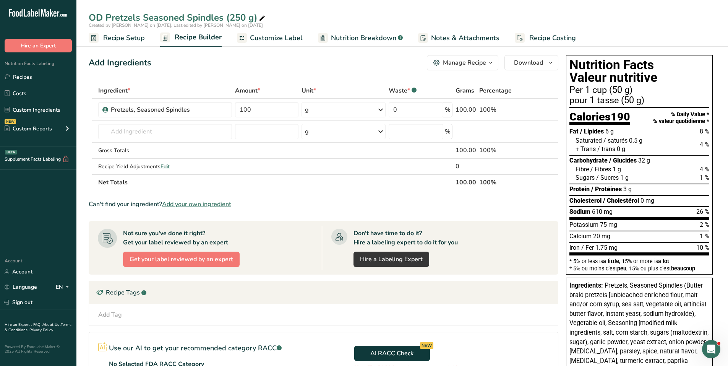
click at [237, 46] on link "Customize Label" at bounding box center [270, 37] width 66 height 17
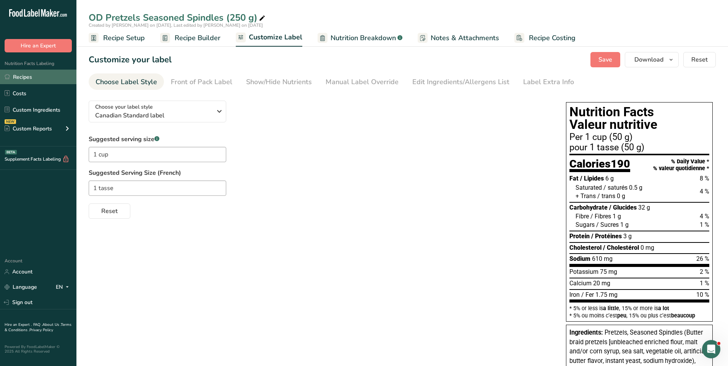
click at [31, 78] on link "Recipes" at bounding box center [38, 77] width 76 height 15
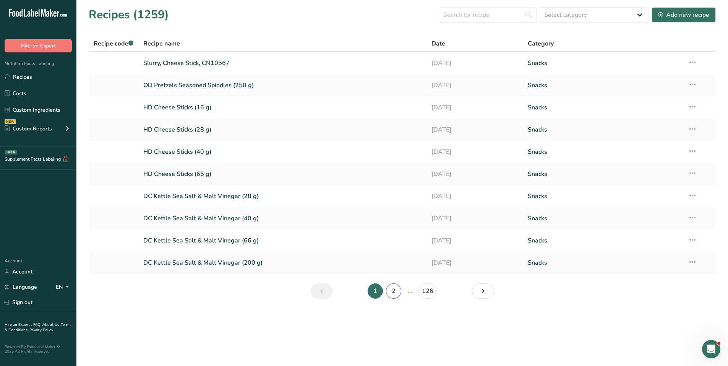
click at [398, 292] on link "2" at bounding box center [393, 290] width 15 height 15
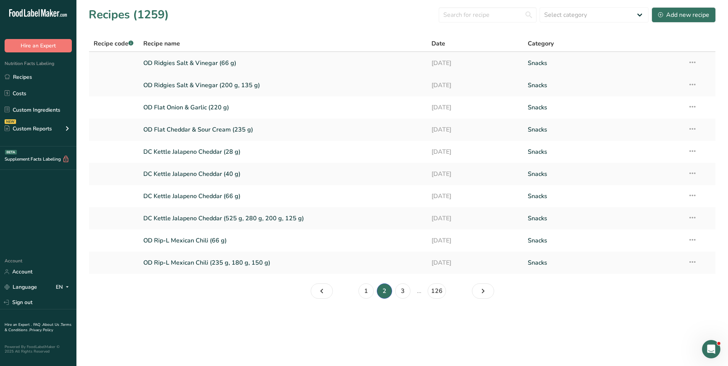
click at [206, 65] on link "OD Ridgies Salt & Vinegar (66 g)" at bounding box center [282, 63] width 279 height 16
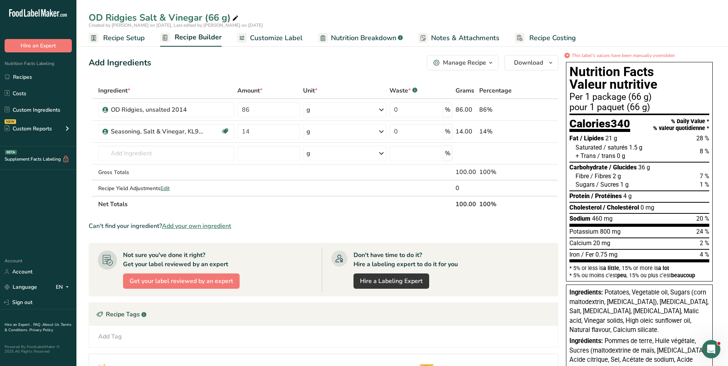
click at [284, 38] on span "Customize Label" at bounding box center [276, 38] width 53 height 10
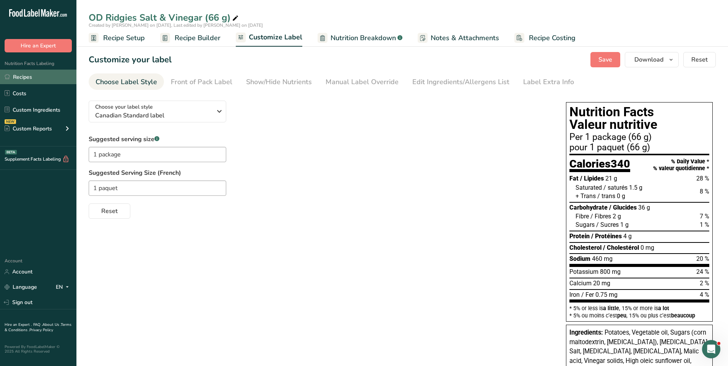
click at [36, 76] on link "Recipes" at bounding box center [38, 77] width 76 height 15
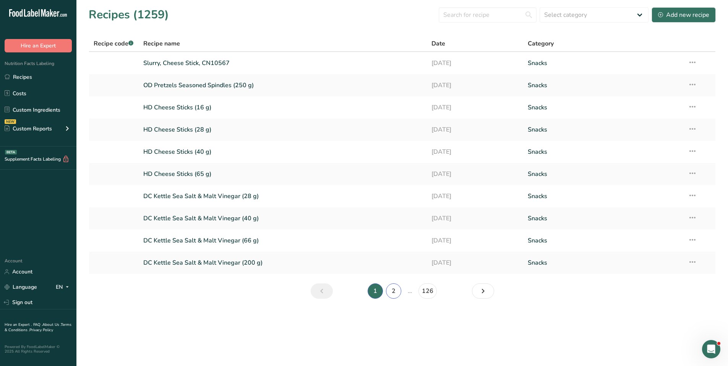
click at [393, 289] on link "2" at bounding box center [393, 290] width 15 height 15
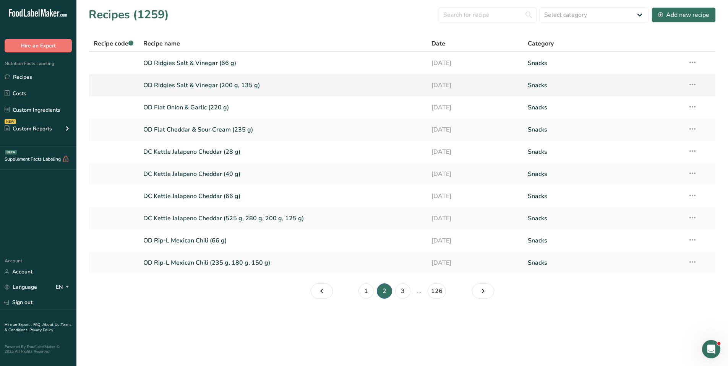
click at [212, 84] on link "OD Ridgies Salt & Vinegar (200 g, 135 g)" at bounding box center [282, 85] width 279 height 16
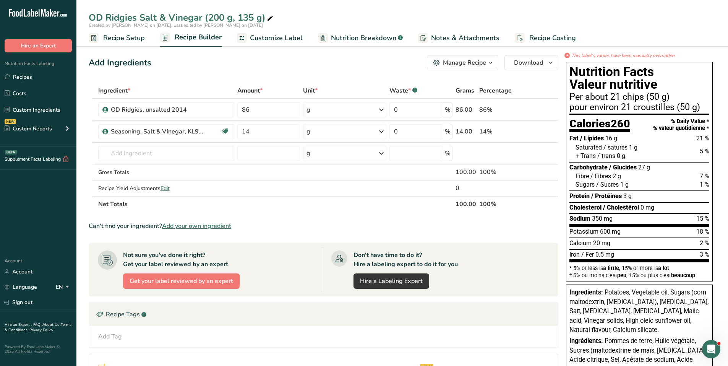
click at [283, 38] on span "Customize Label" at bounding box center [276, 38] width 53 height 10
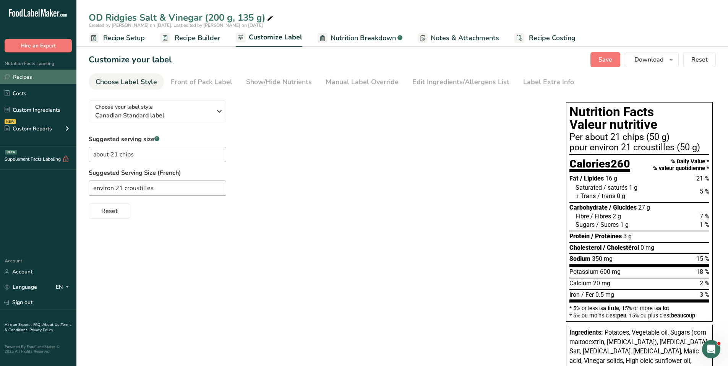
click at [24, 80] on link "Recipes" at bounding box center [38, 77] width 76 height 15
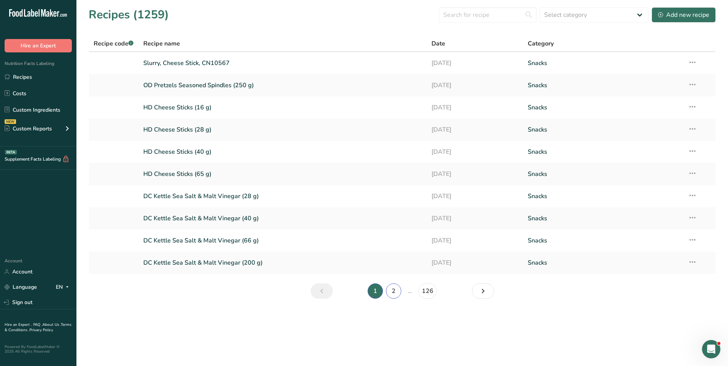
click at [388, 290] on link "2" at bounding box center [393, 290] width 15 height 15
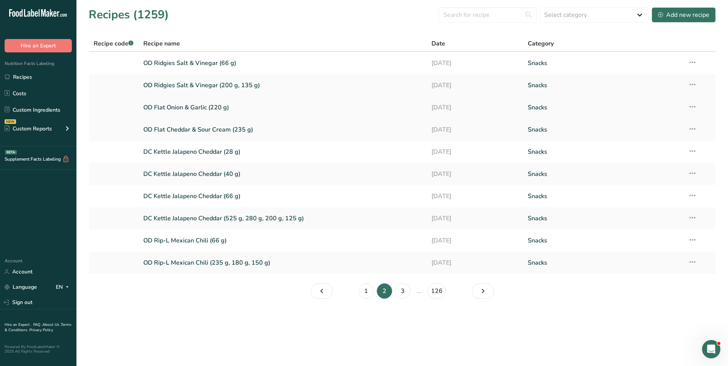
click at [187, 106] on link "OD Flat Onion & Garlic (220 g)" at bounding box center [282, 107] width 279 height 16
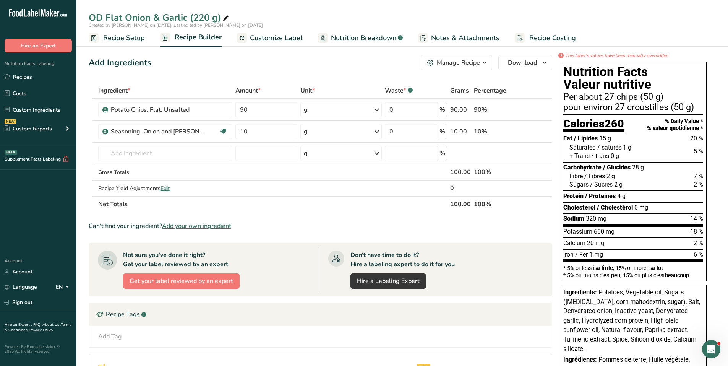
click at [278, 38] on span "Customize Label" at bounding box center [276, 38] width 53 height 10
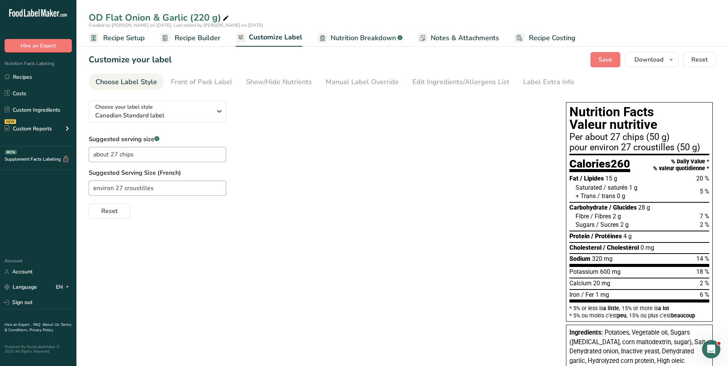
click at [204, 39] on span "Recipe Builder" at bounding box center [198, 38] width 46 height 10
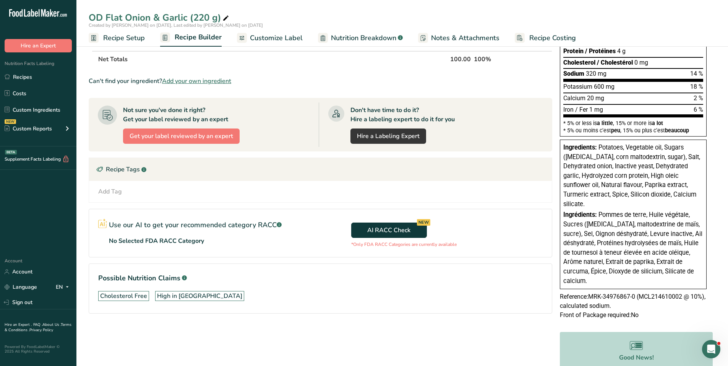
scroll to position [153, 0]
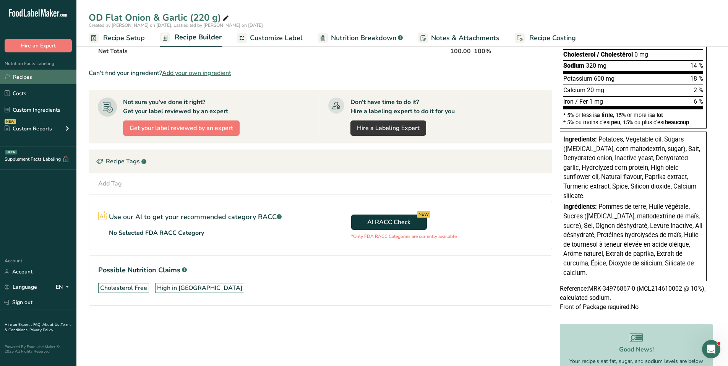
click at [31, 76] on link "Recipes" at bounding box center [38, 77] width 76 height 15
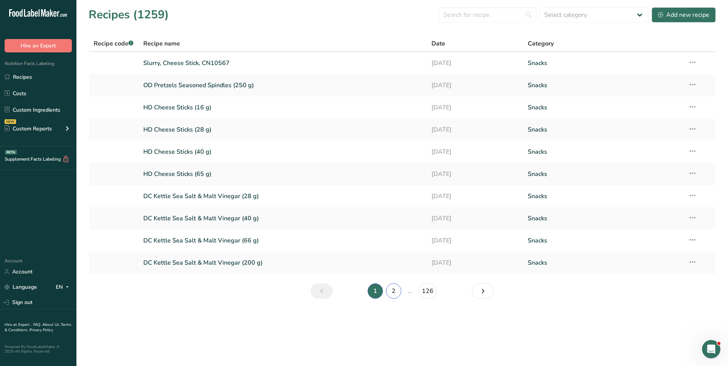
click at [393, 288] on link "2" at bounding box center [393, 290] width 15 height 15
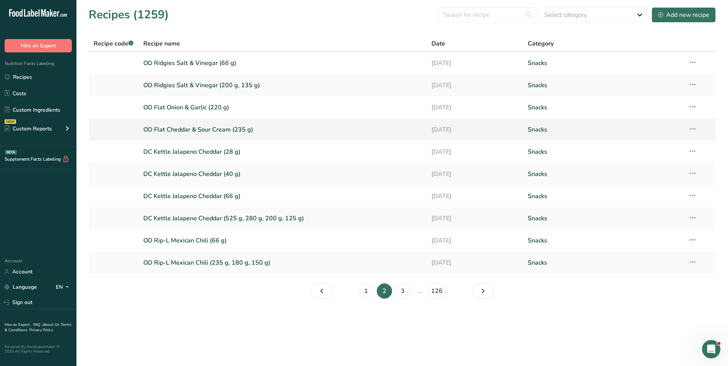
click at [234, 130] on link "OD Flat Cheddar & Sour Cream (235 g)" at bounding box center [282, 129] width 279 height 16
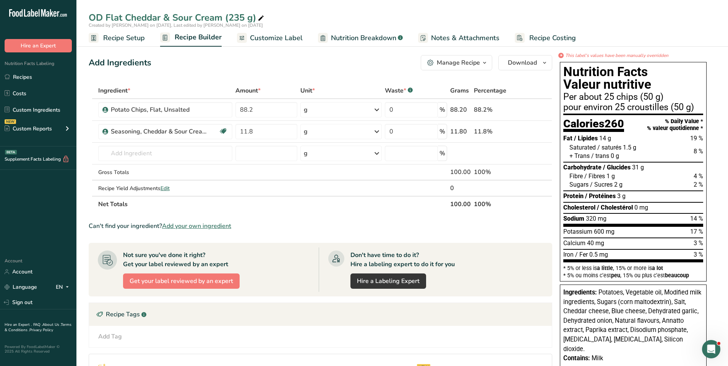
click at [434, 5] on div "OD Flat Cheddar & Sour Cream (235 g) Created by [PERSON_NAME] on [DATE], Last e…" at bounding box center [401, 23] width 651 height 47
click at [266, 37] on span "Customize Label" at bounding box center [276, 38] width 53 height 10
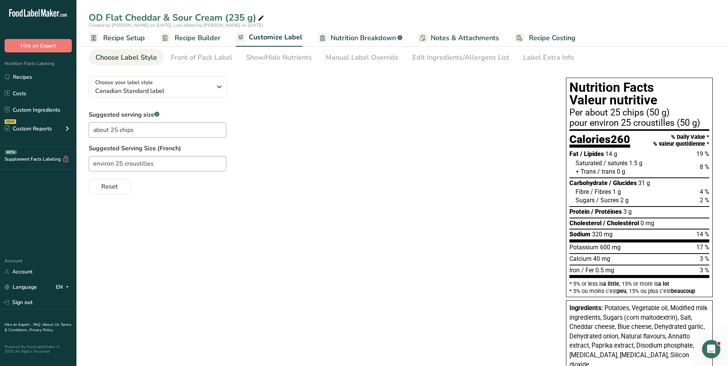
scroll to position [153, 0]
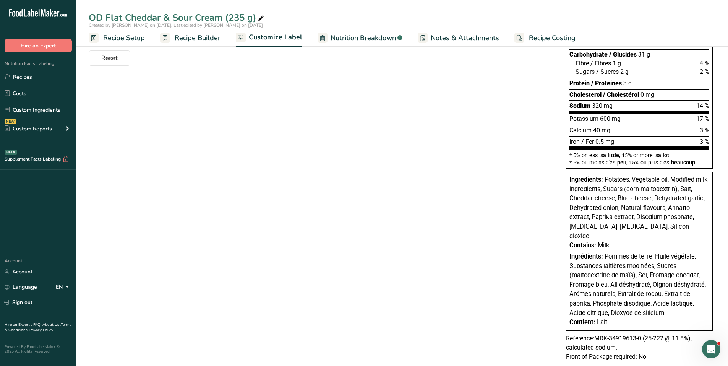
click at [70, 28] on div "Hire an Expert" at bounding box center [38, 38] width 76 height 29
click at [32, 74] on link "Recipes" at bounding box center [38, 77] width 76 height 15
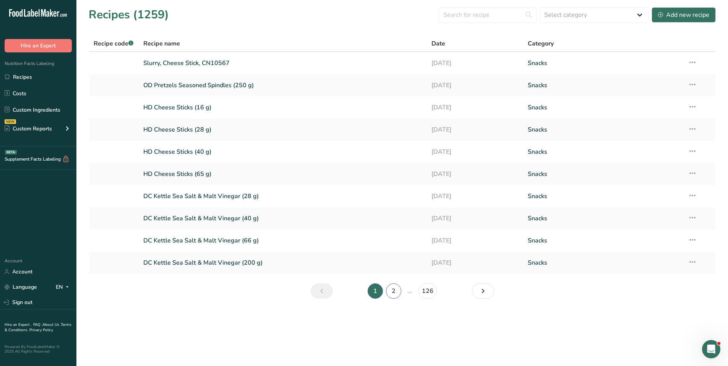
click at [393, 292] on link "2" at bounding box center [393, 290] width 15 height 15
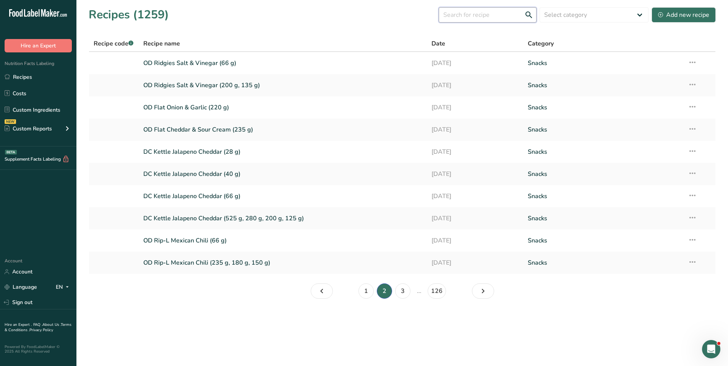
click at [434, 16] on input "text" at bounding box center [488, 14] width 98 height 15
type input "cheddar & sour cream"
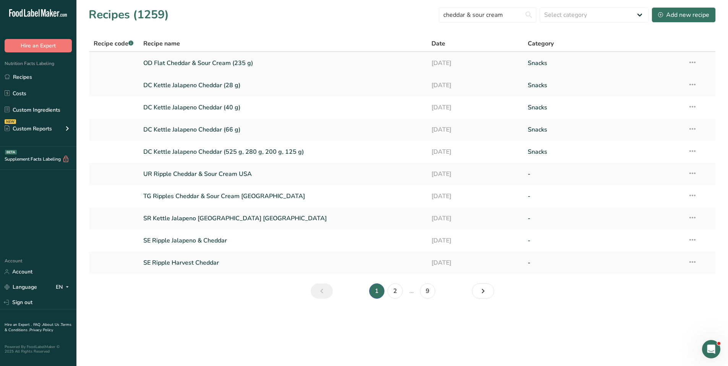
click at [238, 64] on link "OD Flat Cheddar & Sour Cream (235 g)" at bounding box center [282, 63] width 279 height 16
